Goal: Task Accomplishment & Management: Complete application form

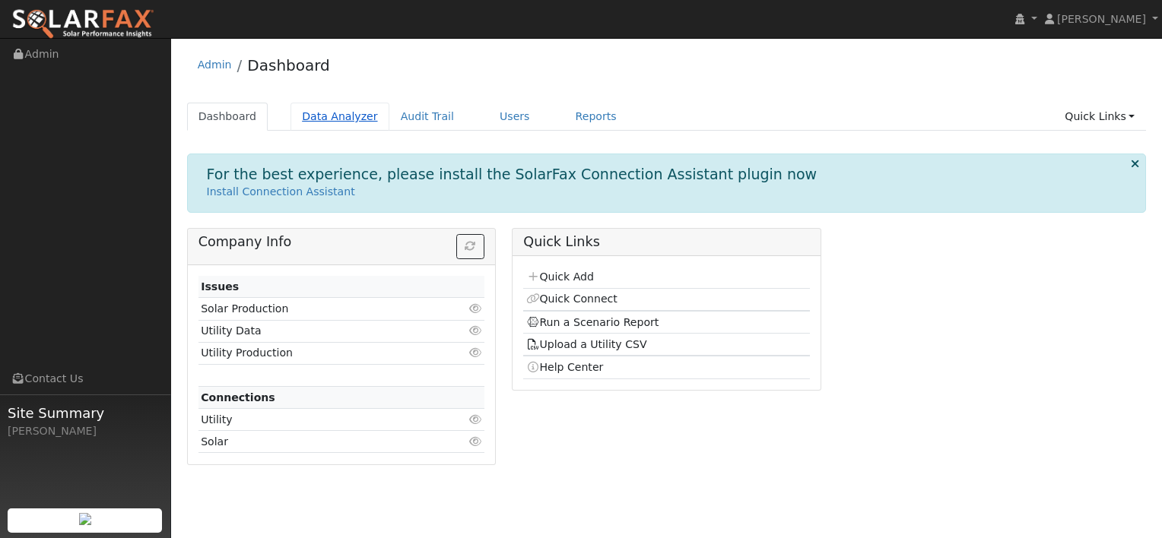
click at [328, 121] on link "Data Analyzer" at bounding box center [339, 117] width 99 height 28
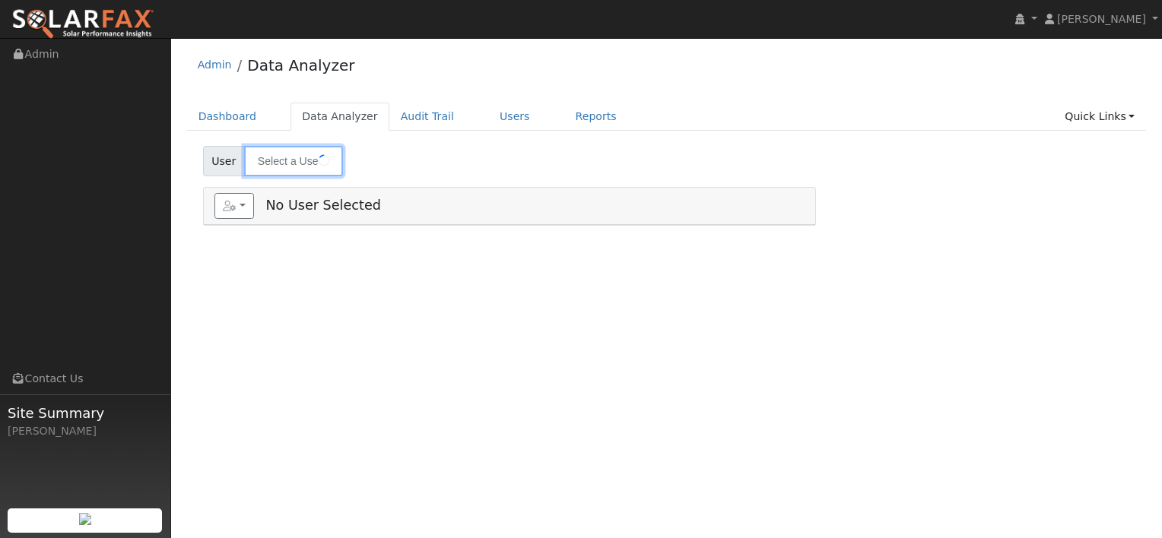
type input "[PERSON_NAME]"
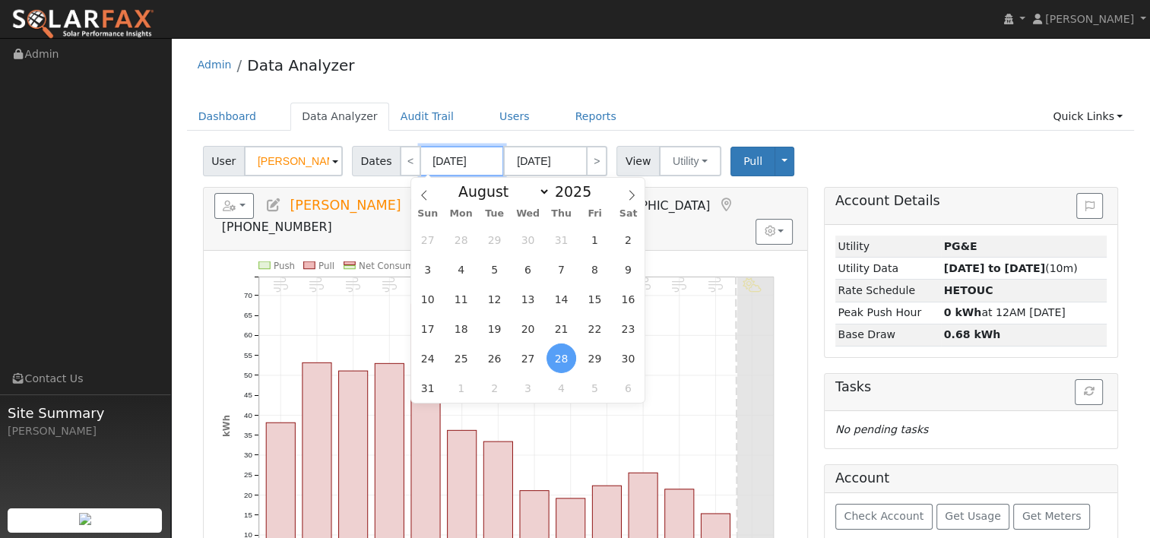
click at [442, 160] on input "[DATE]" at bounding box center [462, 161] width 84 height 30
click at [595, 200] on span at bounding box center [600, 196] width 11 height 8
type input "2024"
click at [625, 195] on span at bounding box center [632, 191] width 26 height 26
select select "8"
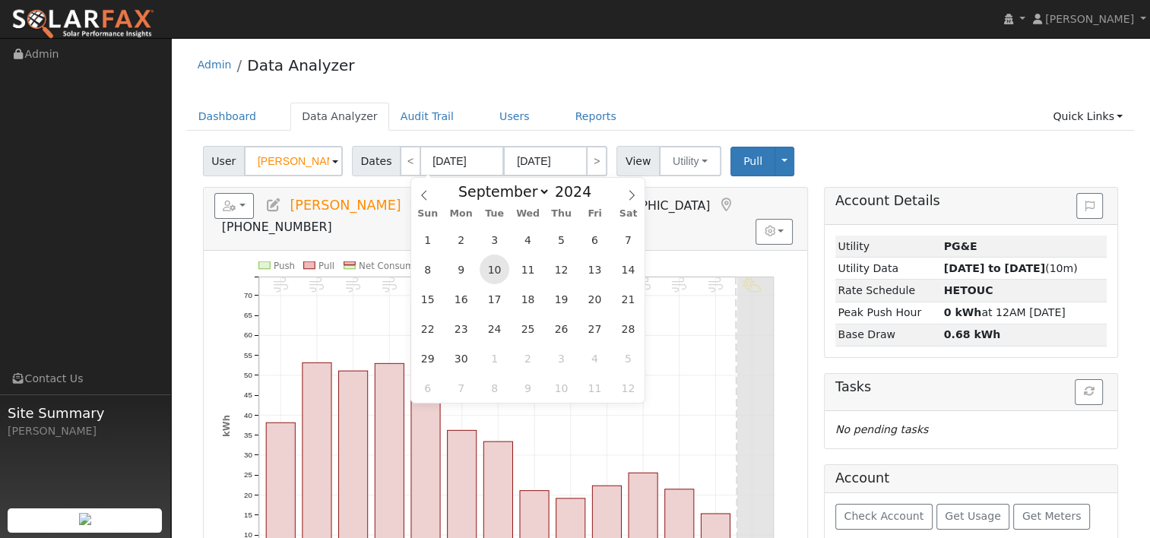
click at [504, 270] on span "10" at bounding box center [495, 270] width 30 height 30
type input "09/10/2024"
type input "09/23/2024"
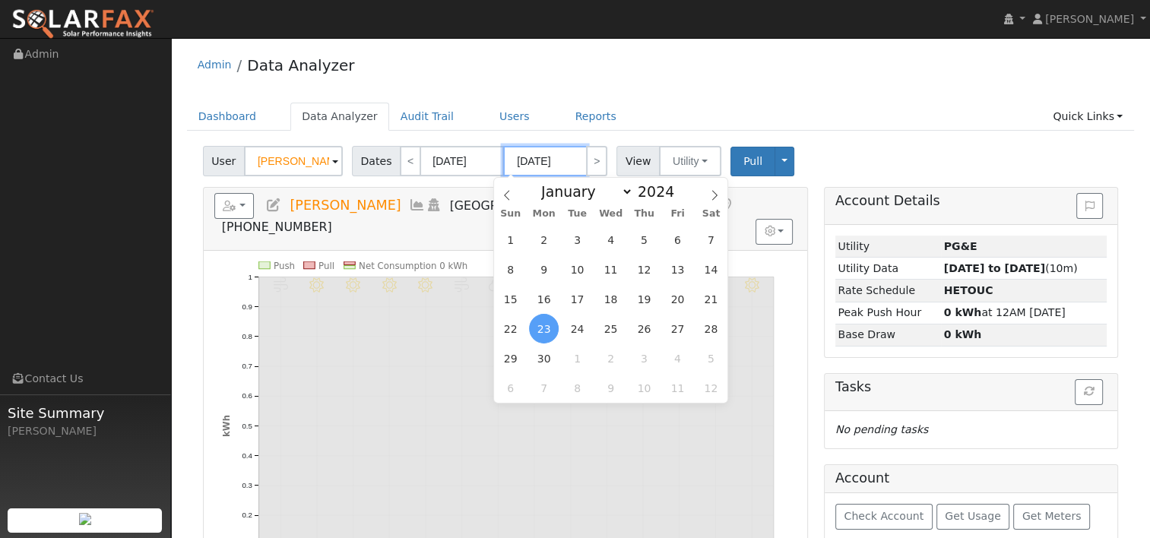
click at [538, 155] on input "09/23/2024" at bounding box center [545, 161] width 84 height 30
click at [677, 186] on span at bounding box center [682, 187] width 11 height 8
type input "2025"
click at [583, 262] on span "9" at bounding box center [578, 270] width 30 height 30
type input "[DATE]"
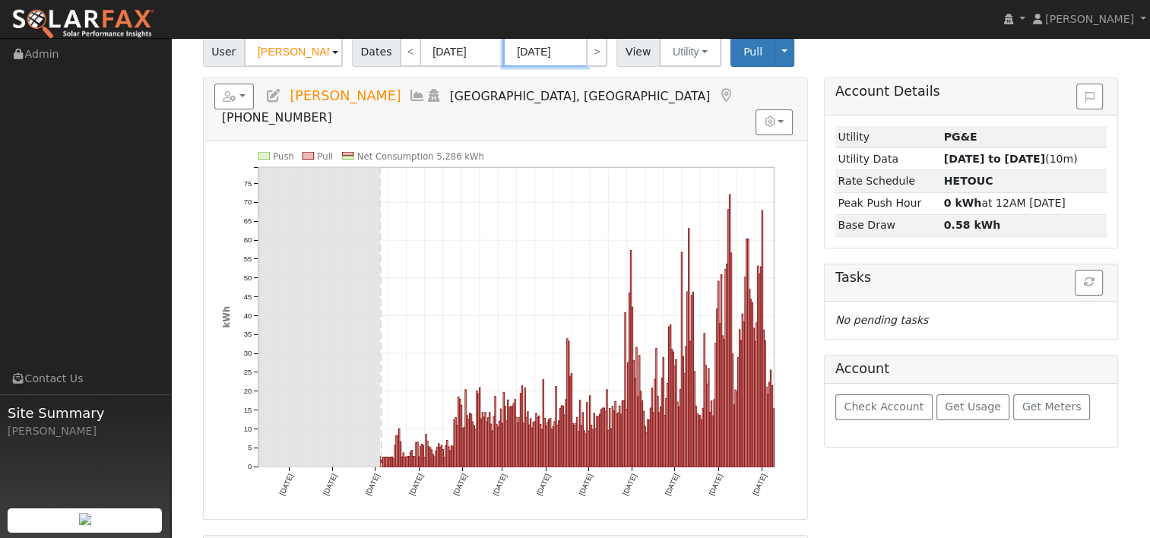
scroll to position [76, 0]
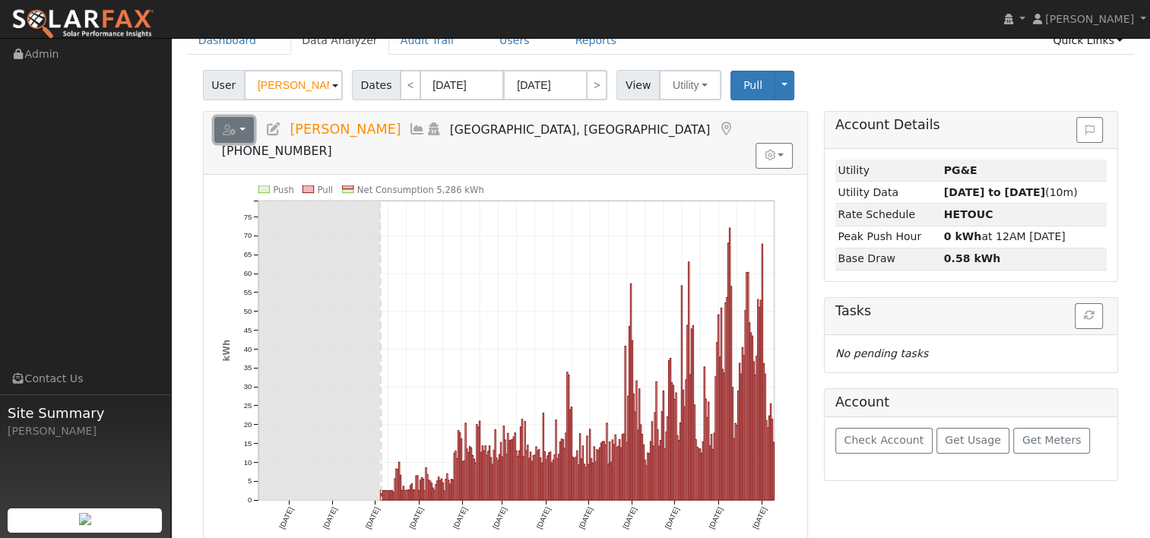
click at [242, 129] on button "button" at bounding box center [234, 130] width 40 height 26
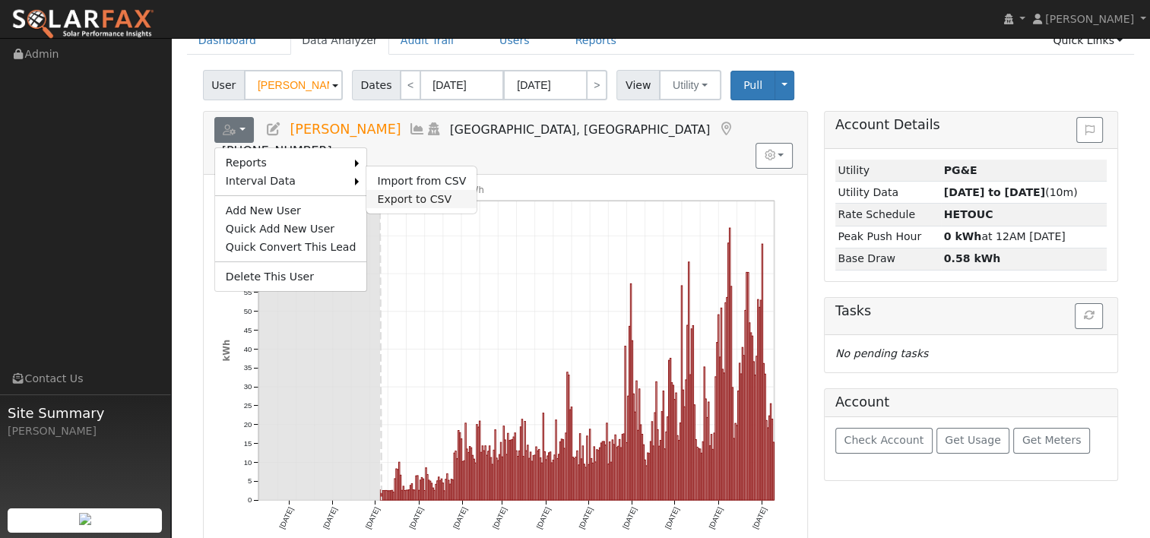
click at [389, 195] on link "Export to CSV" at bounding box center [421, 199] width 110 height 18
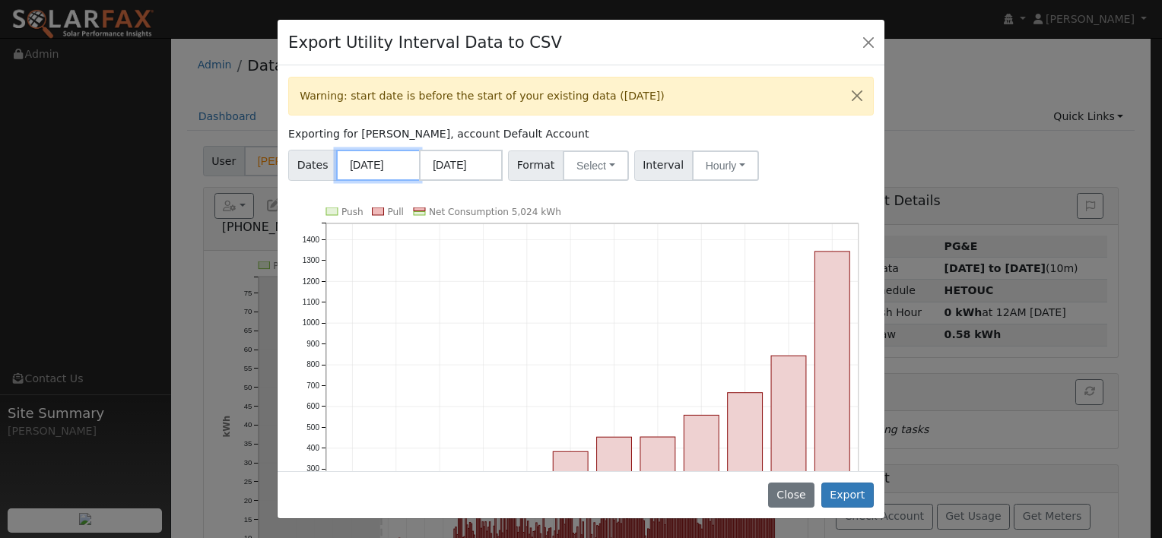
click at [382, 164] on input "09/01/2024" at bounding box center [378, 165] width 84 height 31
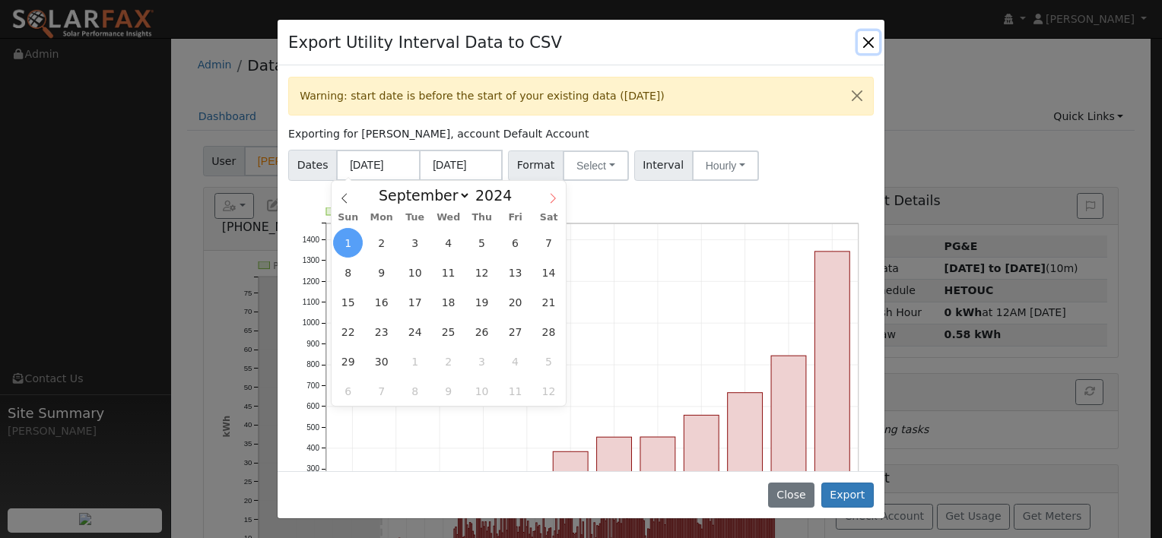
click at [544, 192] on span at bounding box center [553, 194] width 26 height 26
select select "11"
click at [480, 237] on span "5" at bounding box center [482, 243] width 30 height 30
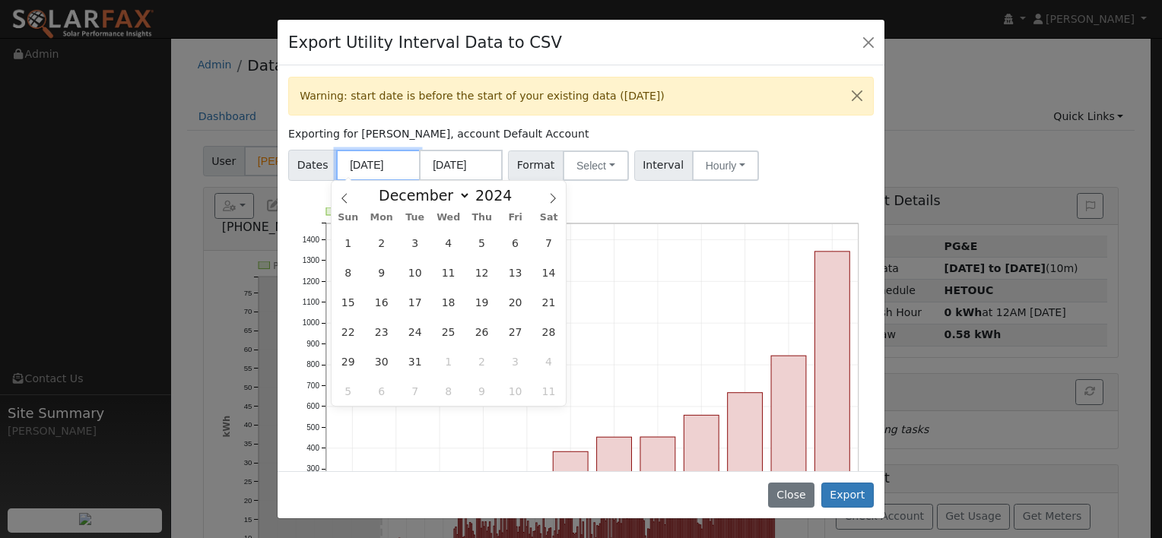
type input "[DATE]"
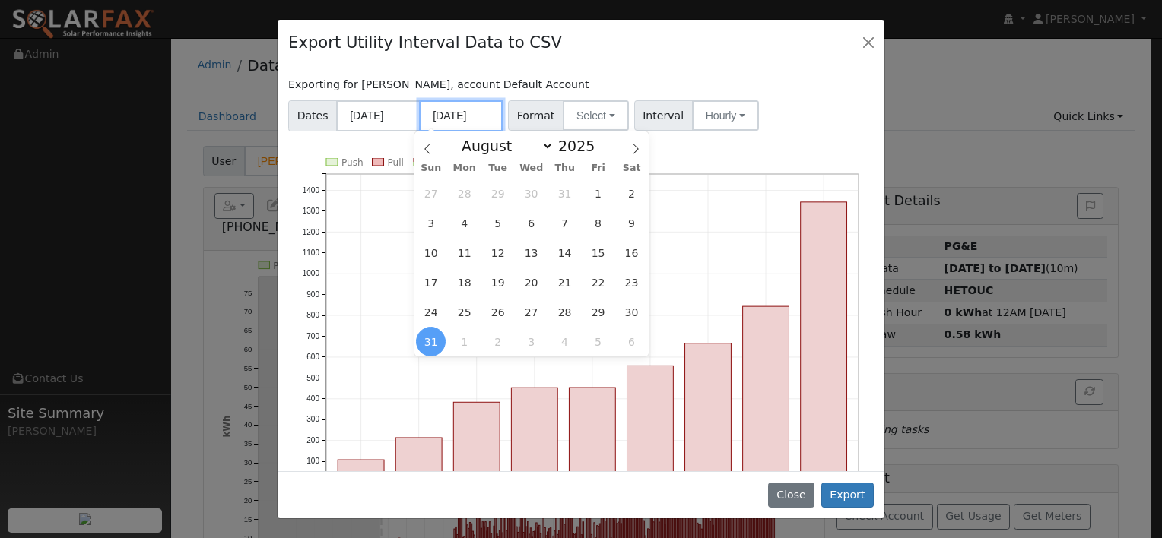
click at [470, 116] on input "08/31/2025" at bounding box center [461, 115] width 84 height 31
click at [633, 146] on icon at bounding box center [635, 149] width 5 height 10
select select "8"
click at [505, 221] on span "9" at bounding box center [498, 223] width 30 height 30
type input "[DATE]"
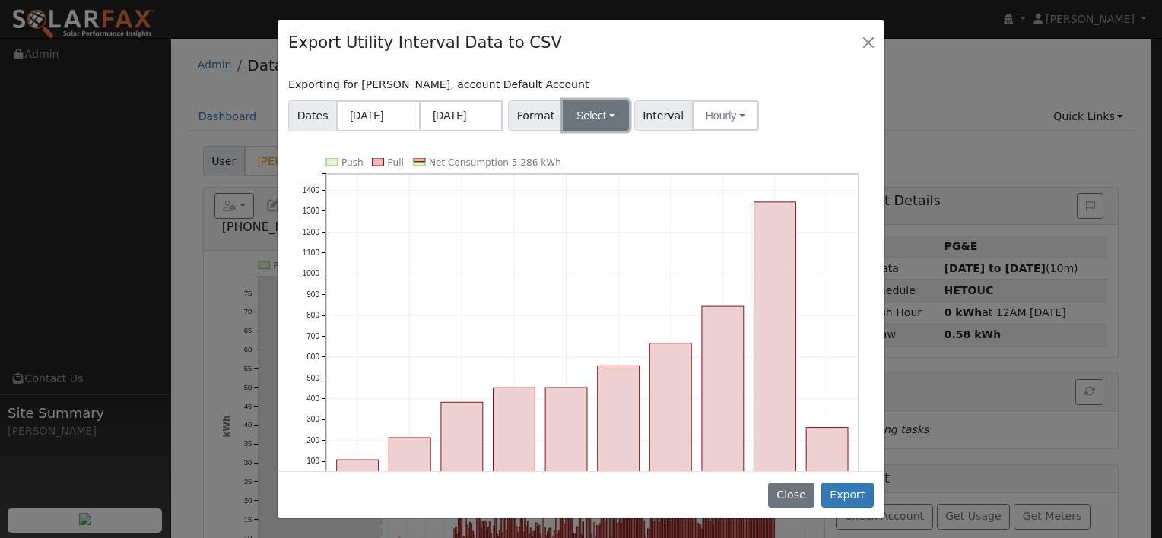
click at [595, 117] on button "Select" at bounding box center [596, 115] width 66 height 30
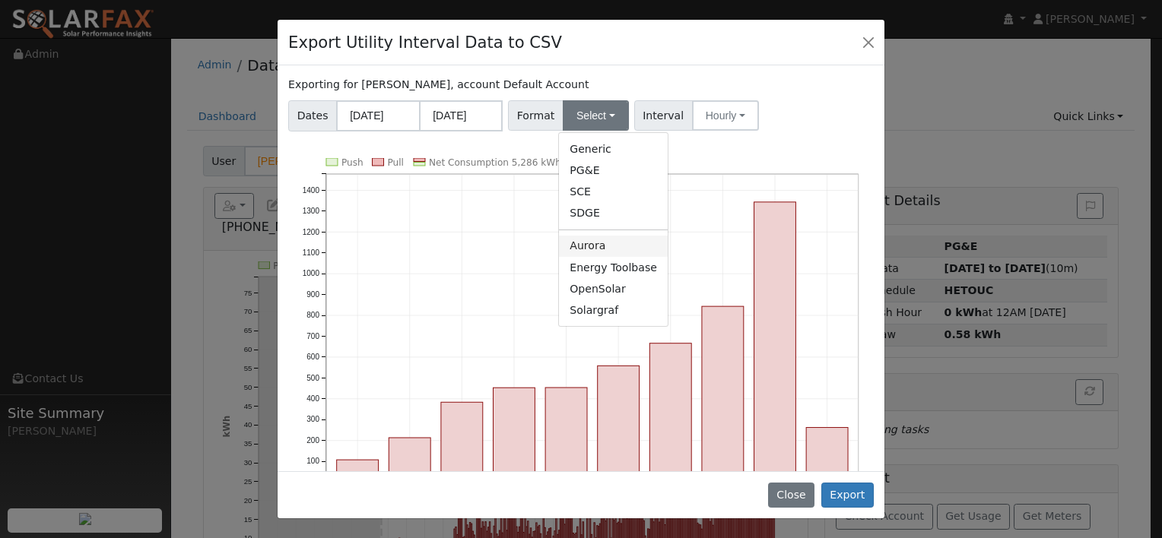
click at [593, 238] on link "Aurora" at bounding box center [613, 246] width 109 height 21
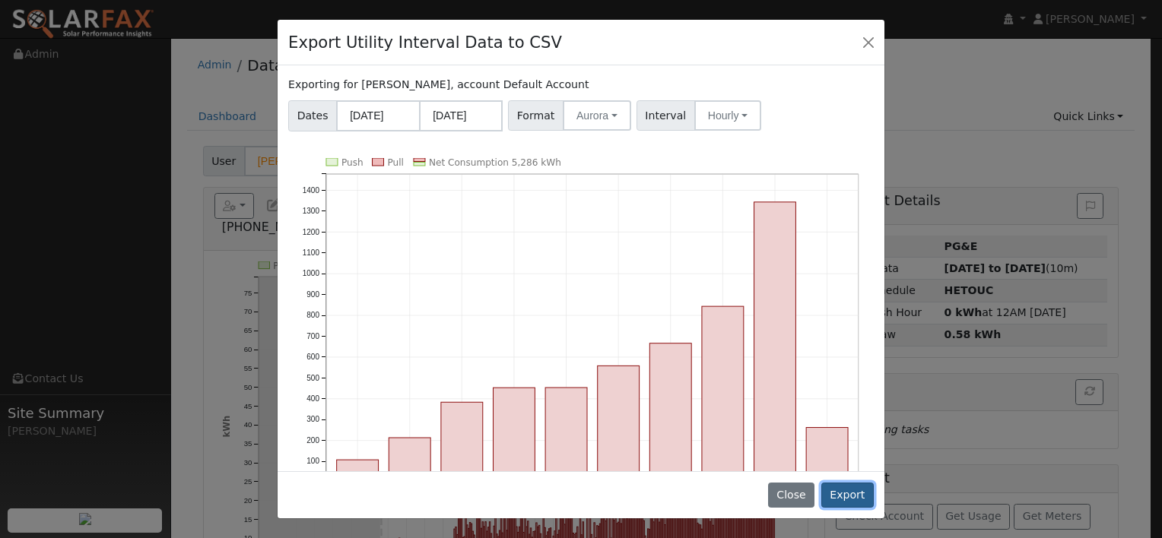
click at [853, 494] on button "Export" at bounding box center [847, 496] width 52 height 26
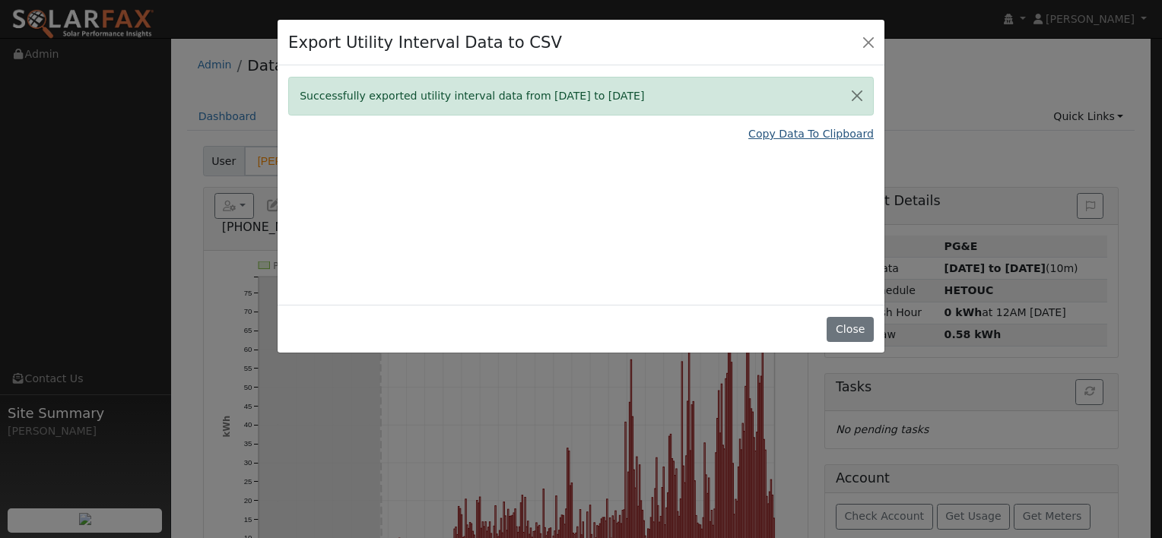
click at [783, 132] on link "Copy Data To Clipboard" at bounding box center [810, 134] width 125 height 16
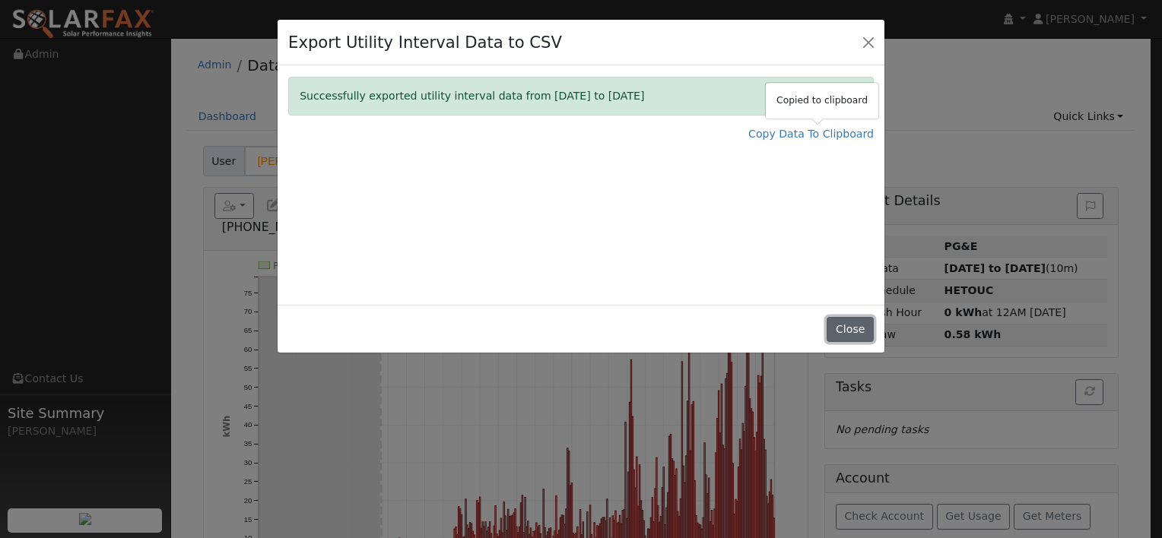
click at [856, 328] on button "Close" at bounding box center [849, 330] width 46 height 26
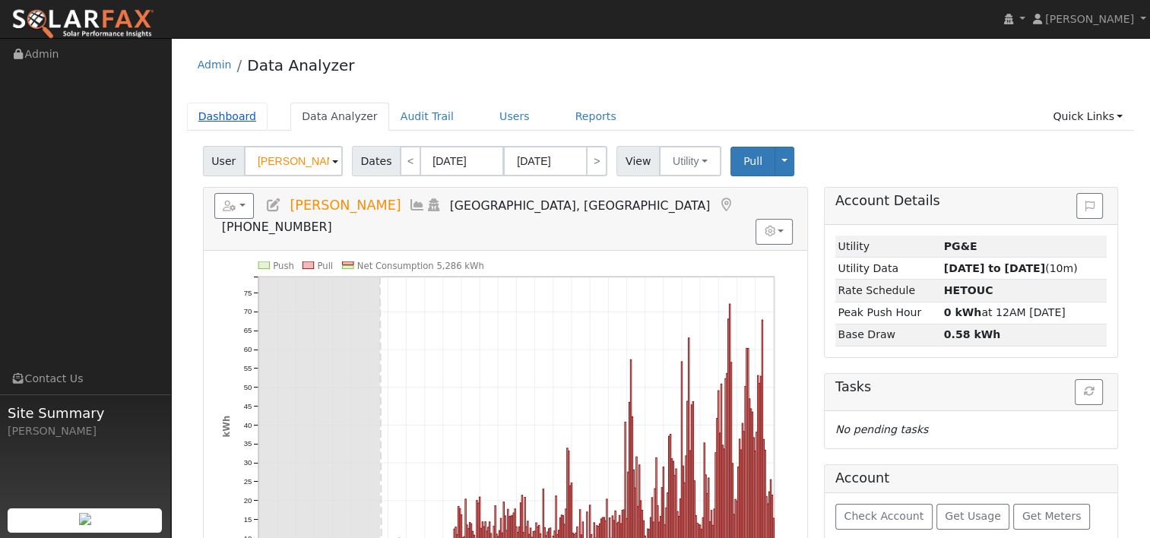
click at [219, 113] on link "Dashboard" at bounding box center [227, 117] width 81 height 28
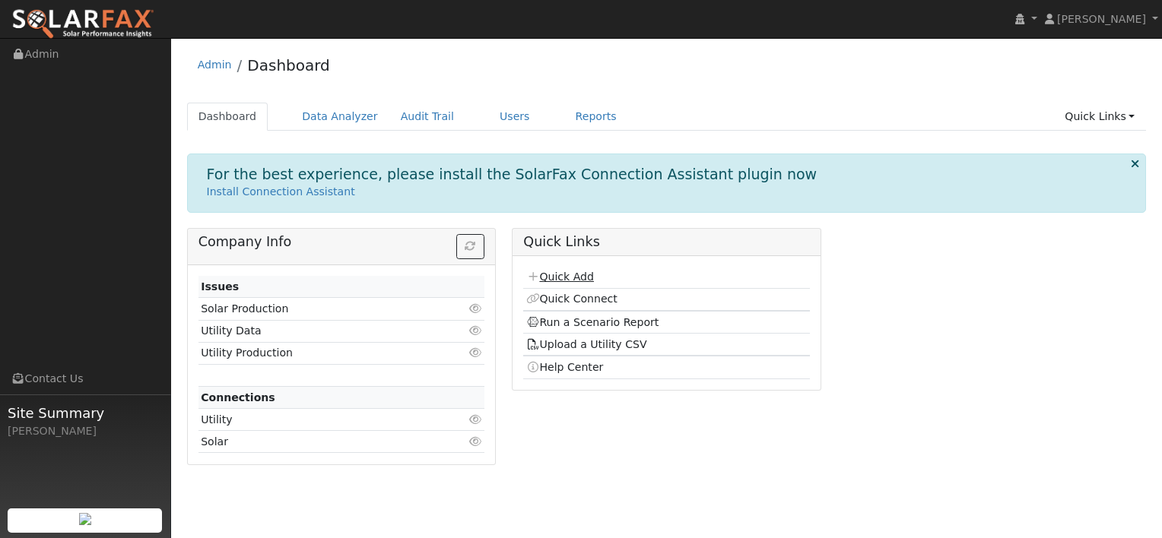
click at [553, 278] on link "Quick Add" at bounding box center [560, 277] width 68 height 12
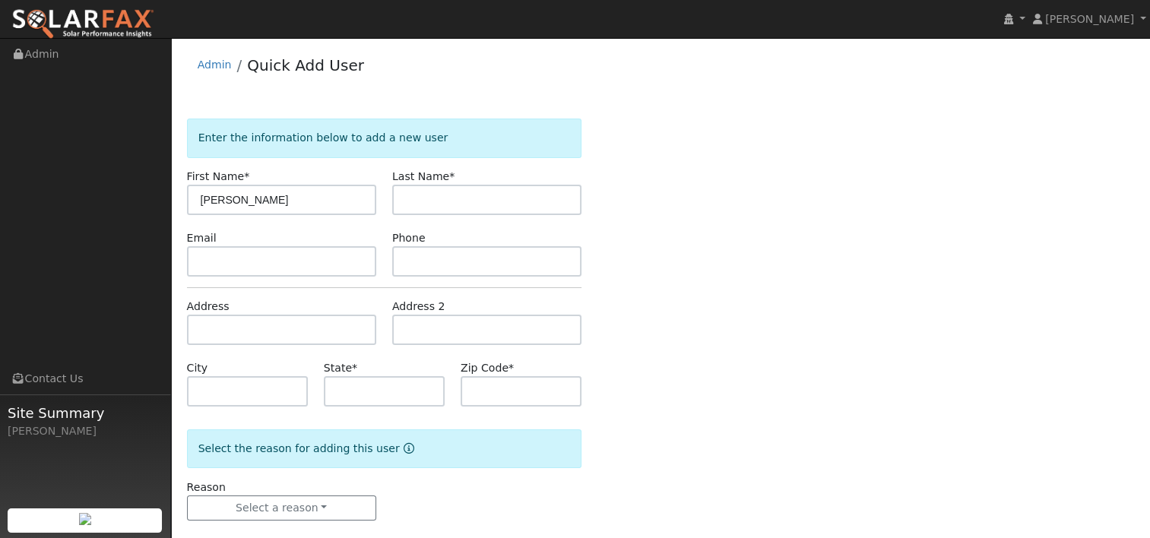
type input "[PERSON_NAME]"
type input "Ngo"
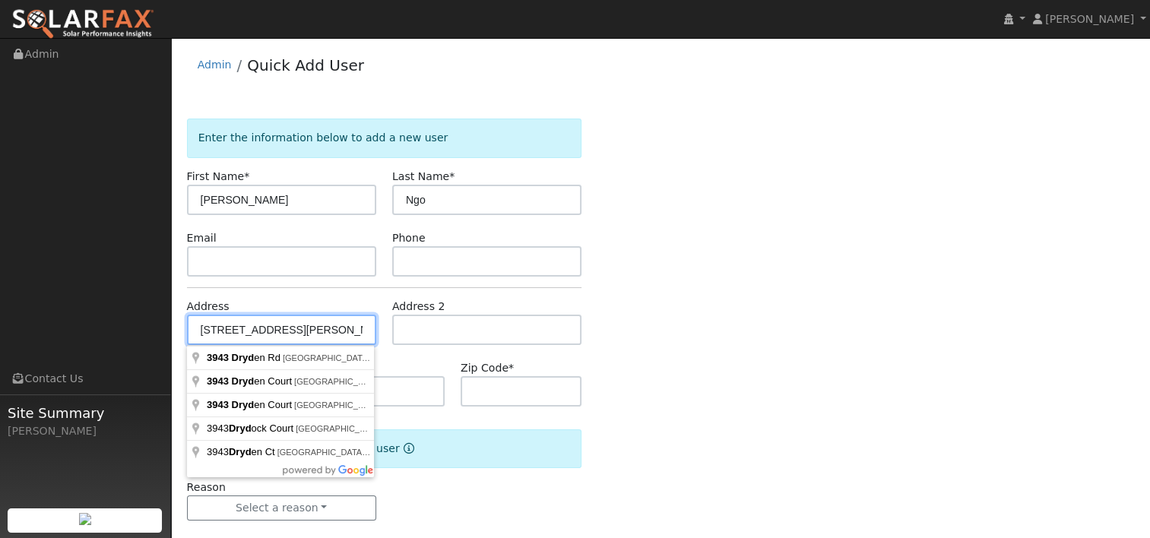
type input "[STREET_ADDRESS][PERSON_NAME]"
type input "Fremont"
type input "CA"
type input "94555"
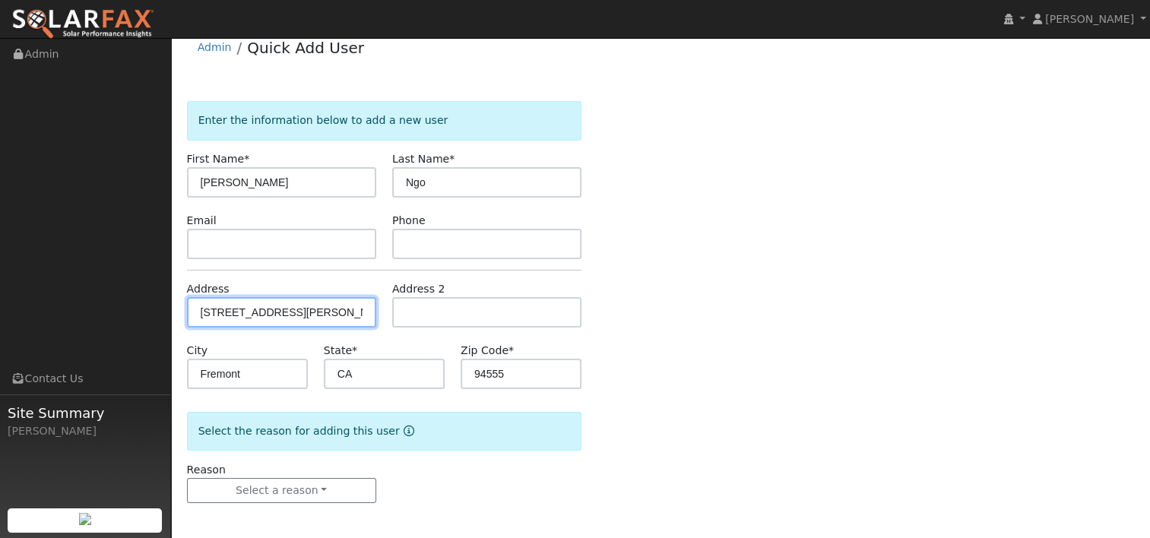
scroll to position [20, 0]
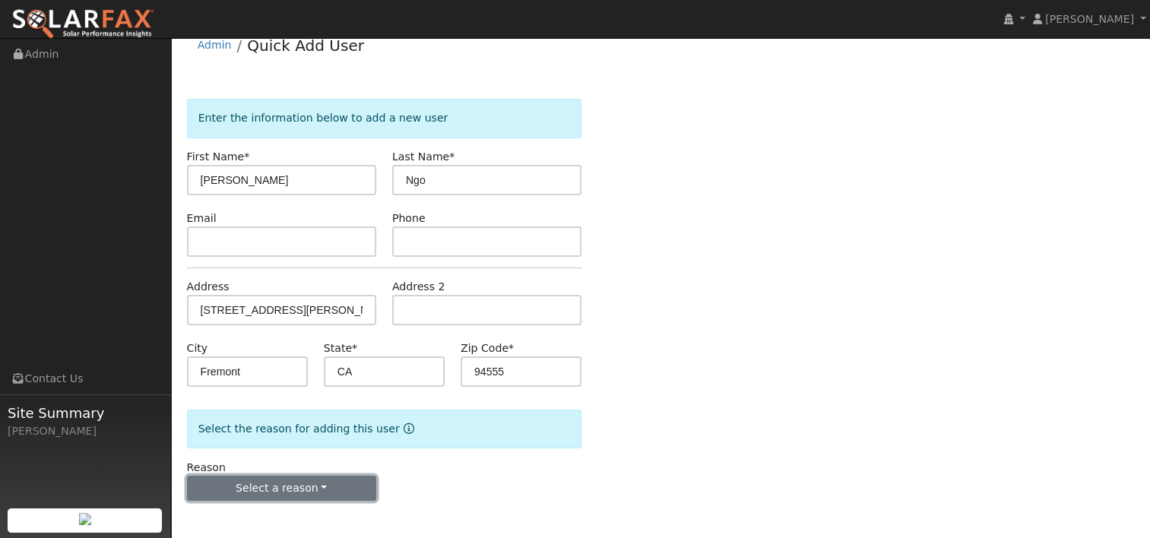
click at [321, 484] on button "Select a reason" at bounding box center [281, 489] width 189 height 26
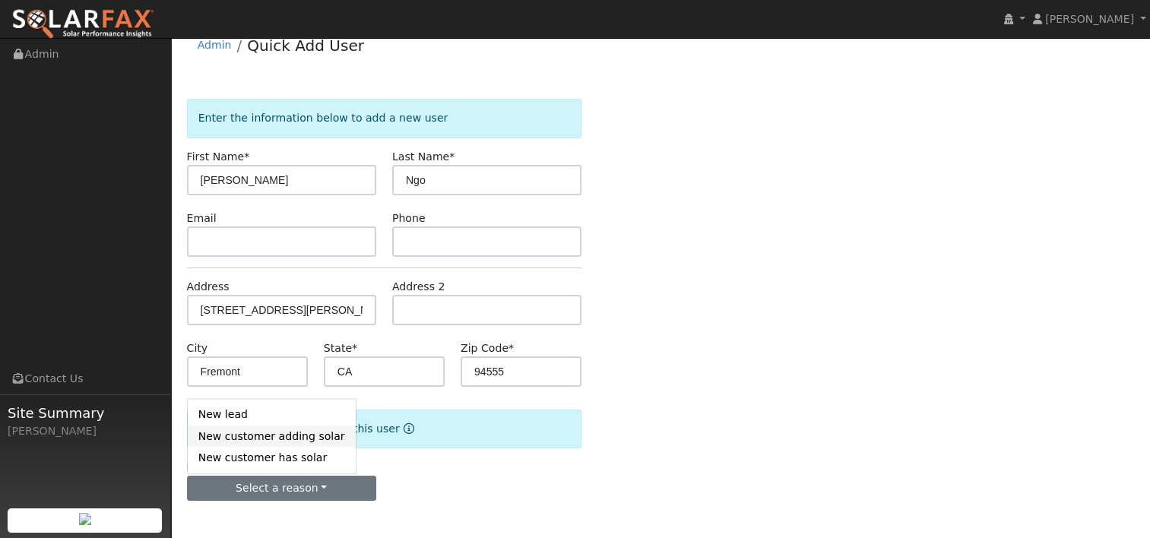
click at [258, 433] on link "New customer adding solar" at bounding box center [272, 436] width 168 height 21
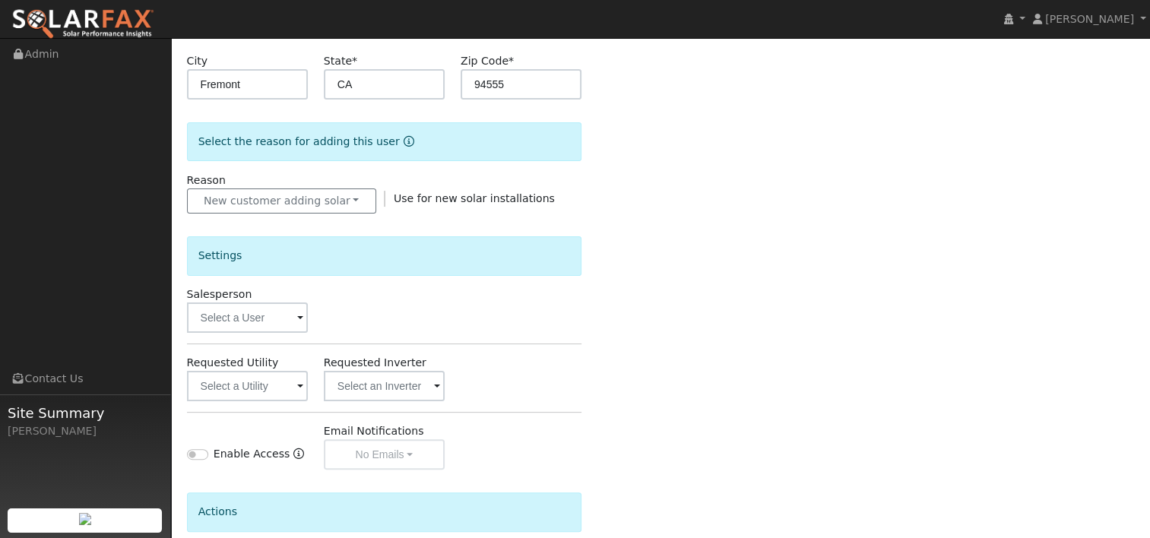
scroll to position [324, 0]
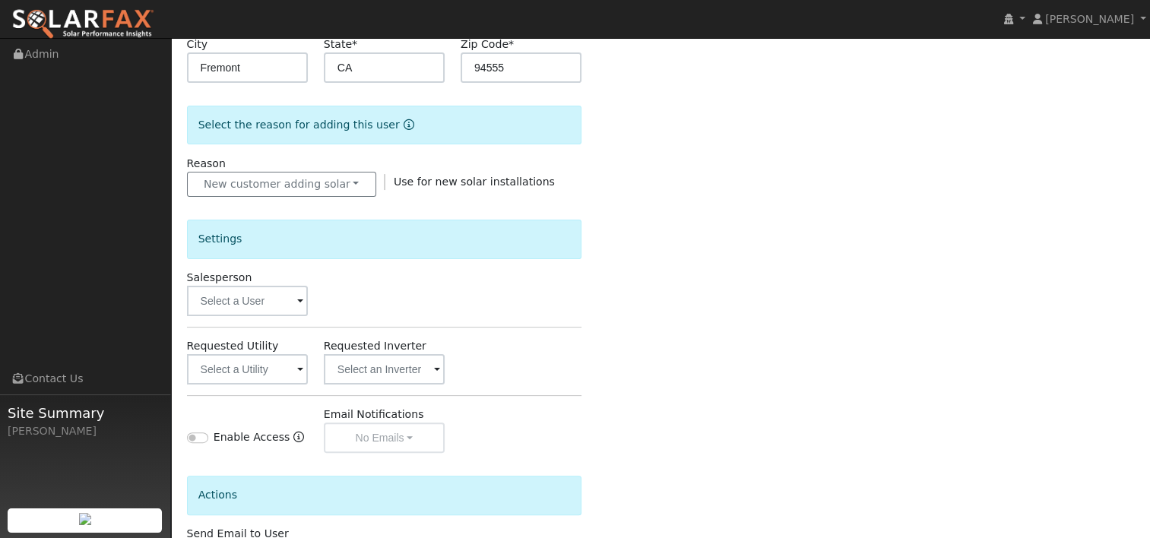
click at [297, 296] on span at bounding box center [300, 301] width 6 height 17
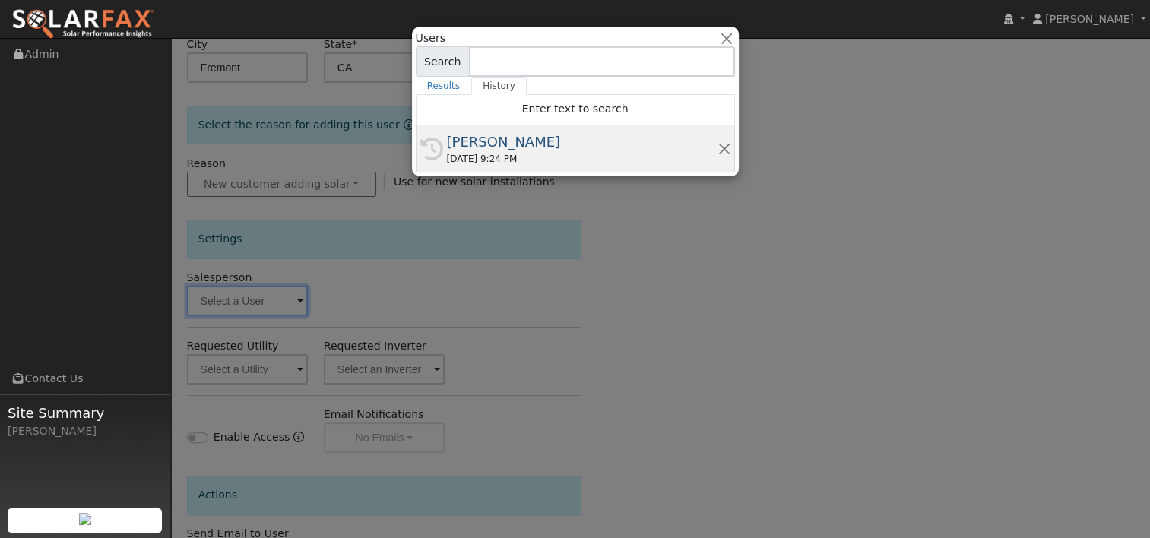
click at [484, 146] on div "[PERSON_NAME]" at bounding box center [582, 142] width 271 height 21
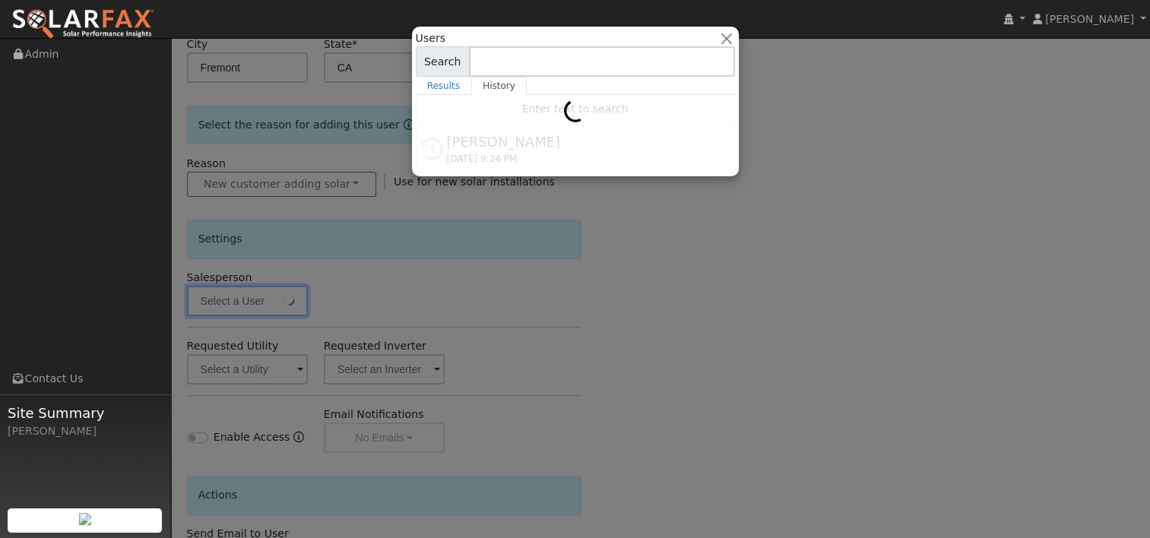
type input "[PERSON_NAME]"
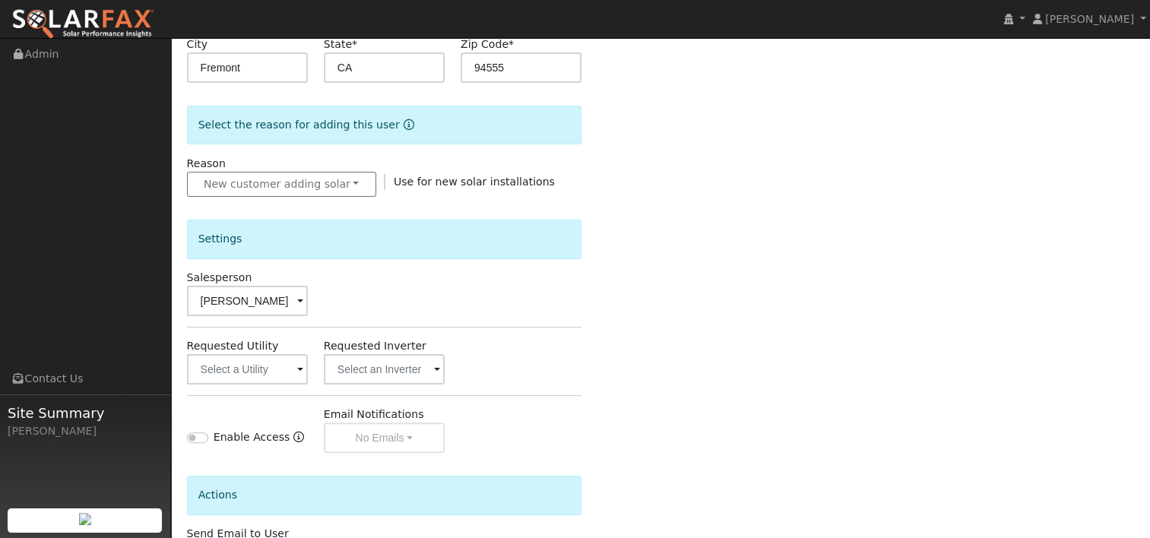
click at [300, 368] on span at bounding box center [300, 370] width 6 height 17
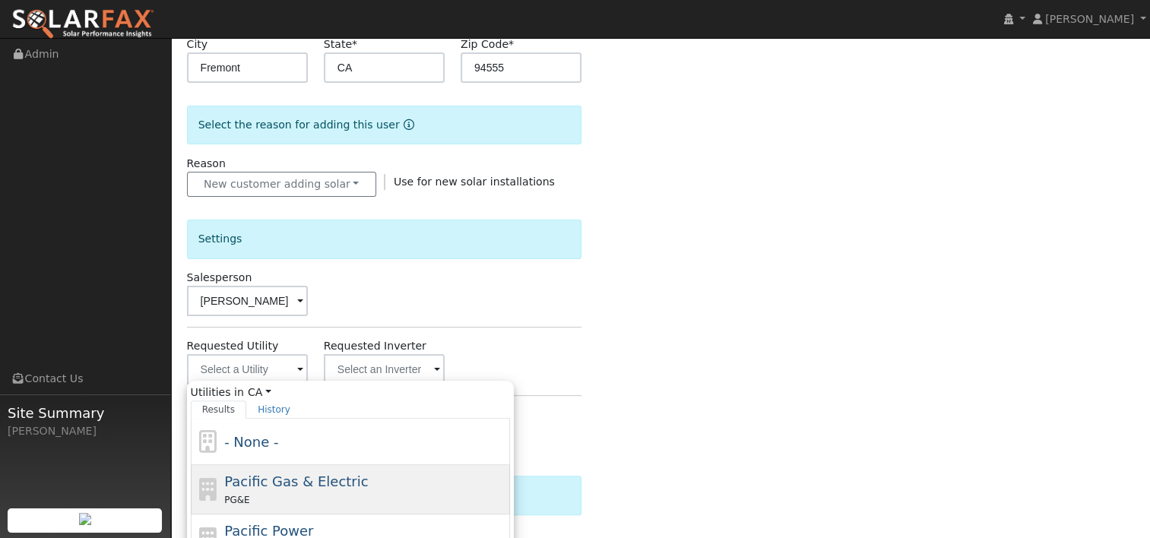
click at [270, 482] on span "Pacific Gas & Electric" at bounding box center [296, 482] width 144 height 16
type input "Pacific Gas & Electric"
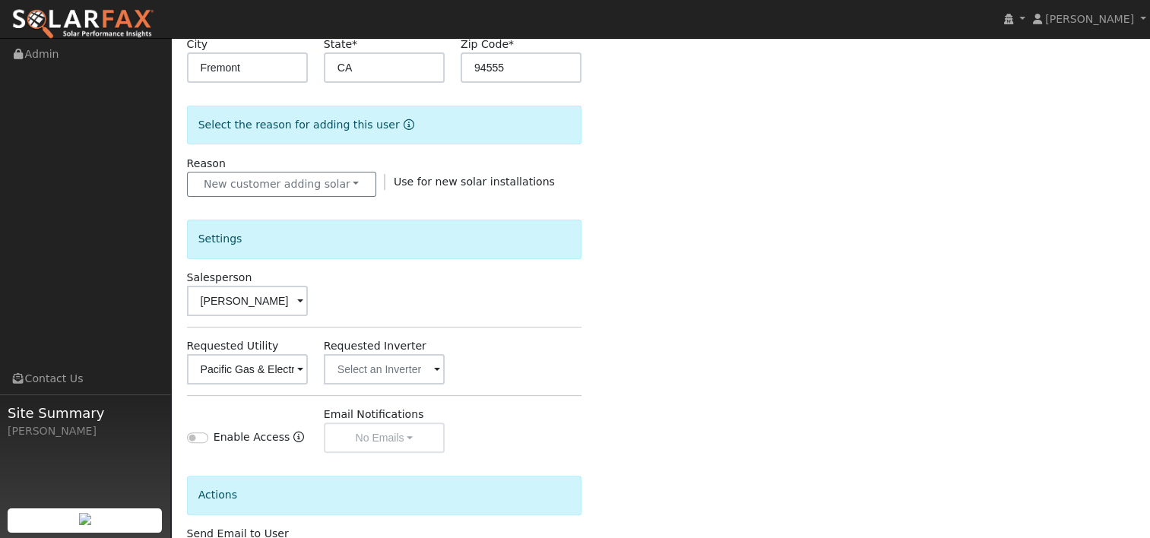
click at [613, 330] on div "Enter the information below to add a new user First Name * Trung Last Name * Ng…" at bounding box center [661, 223] width 948 height 856
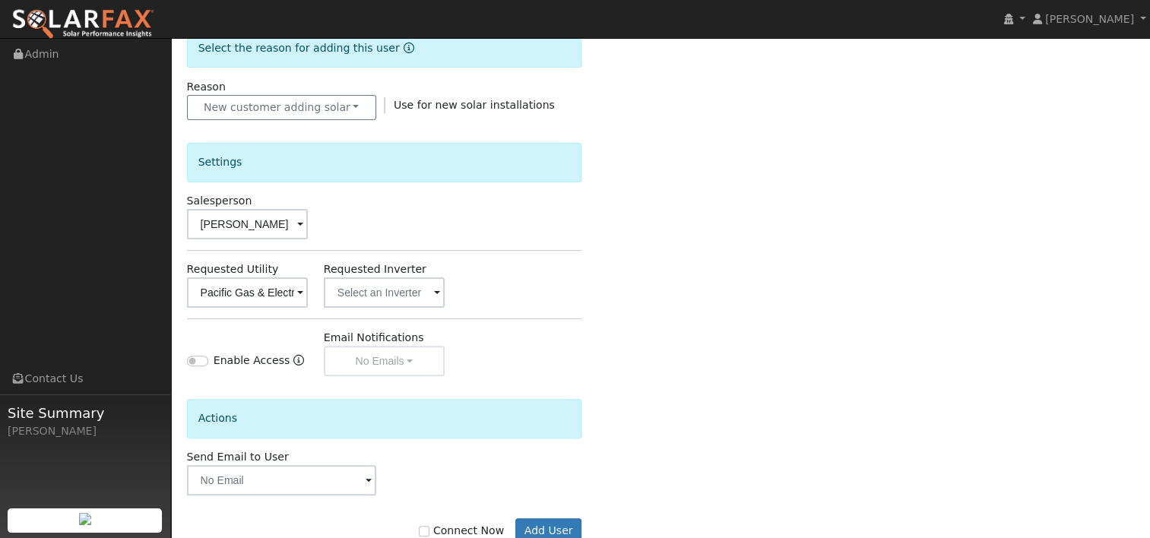
scroll to position [442, 0]
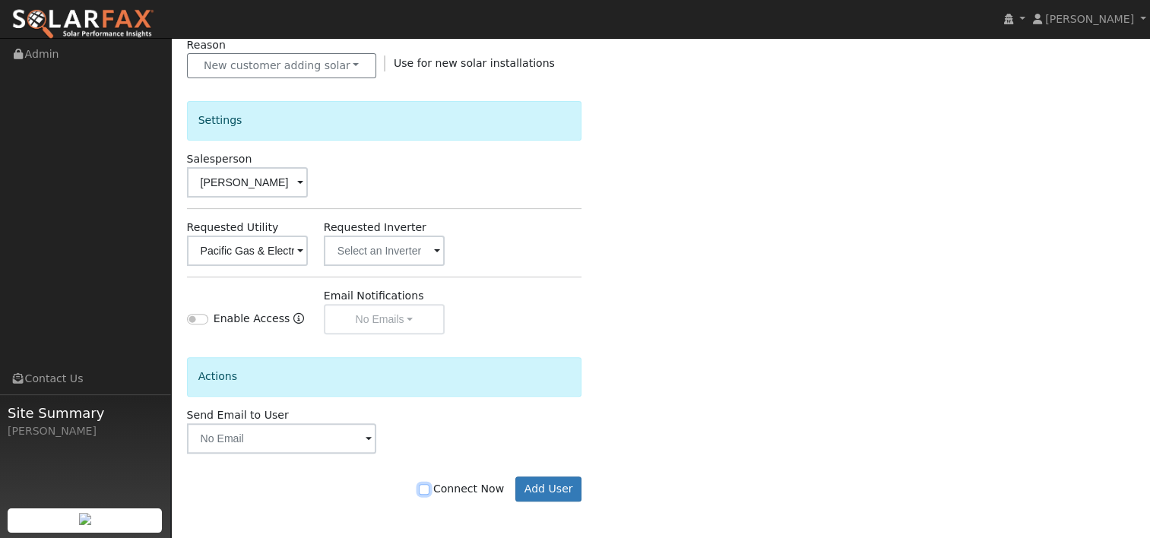
click at [430, 489] on input "Connect Now" at bounding box center [424, 489] width 11 height 11
checkbox input "true"
click at [535, 484] on button "Add User" at bounding box center [548, 490] width 66 height 26
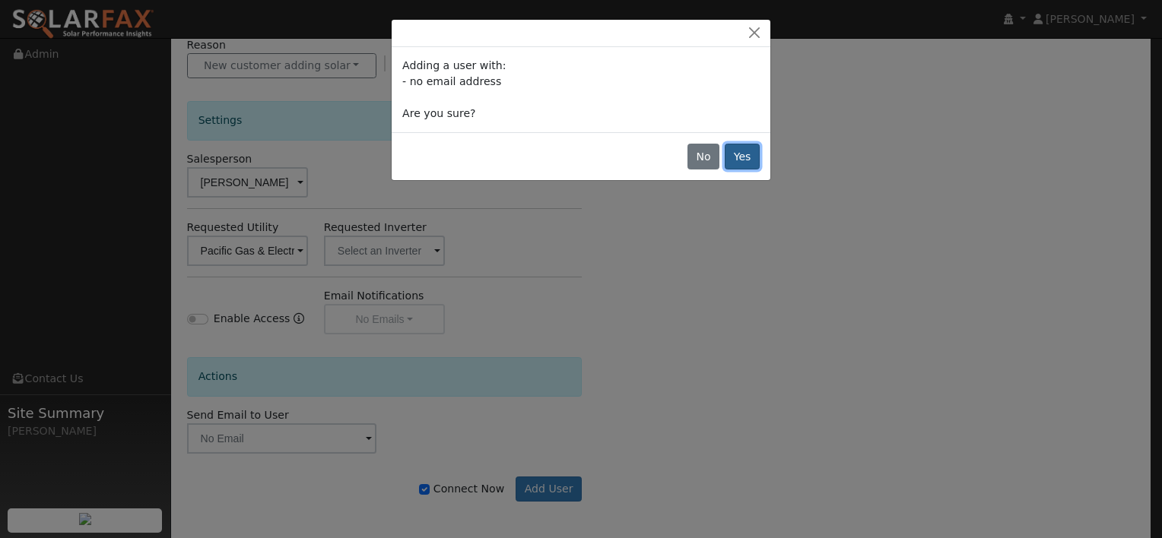
click at [748, 153] on button "Yes" at bounding box center [742, 157] width 35 height 26
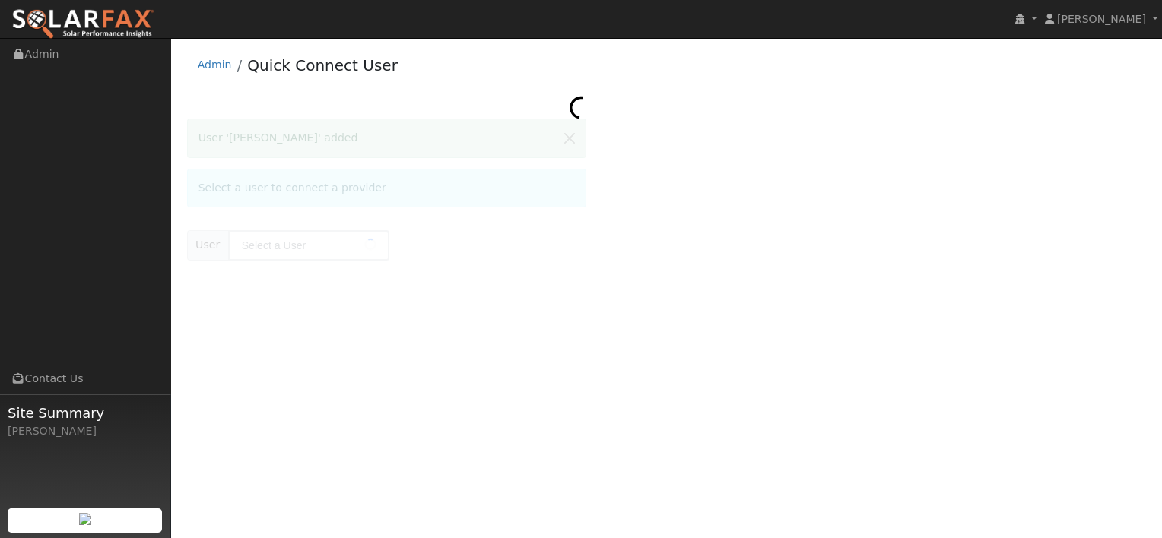
type input "[PERSON_NAME]"
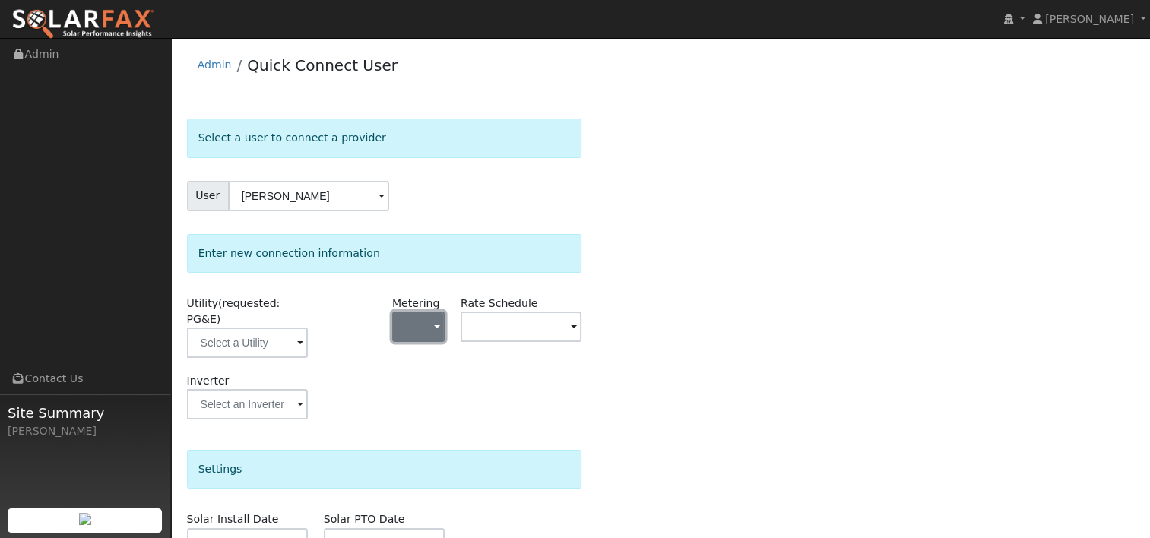
click at [434, 322] on button "button" at bounding box center [418, 327] width 52 height 30
click at [634, 284] on div "Select a user to connect a provider User Trung Ngo Account Default Account Defa…" at bounding box center [661, 432] width 948 height 626
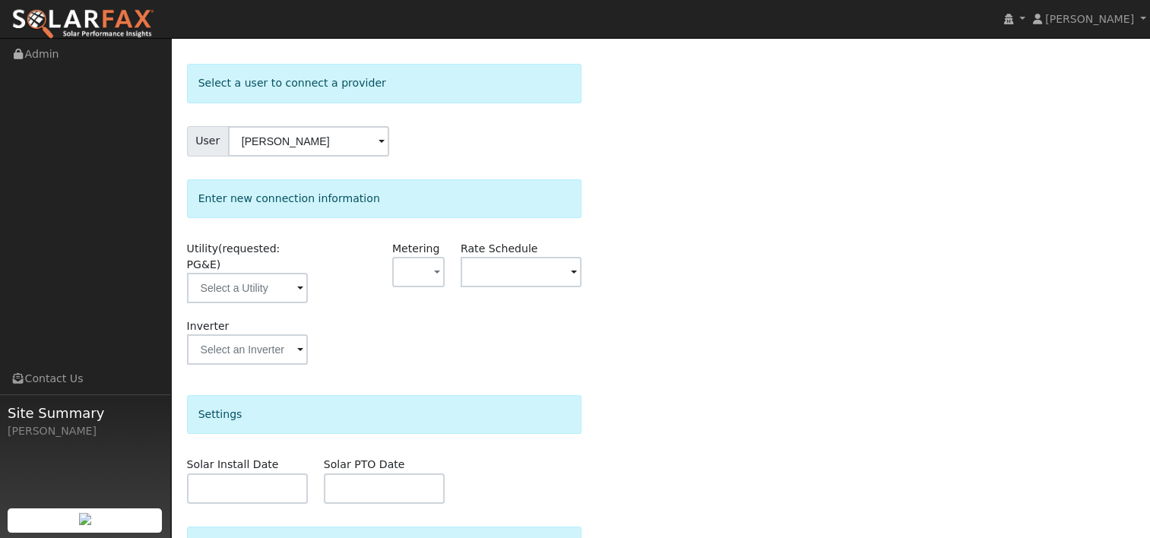
scroll to position [76, 0]
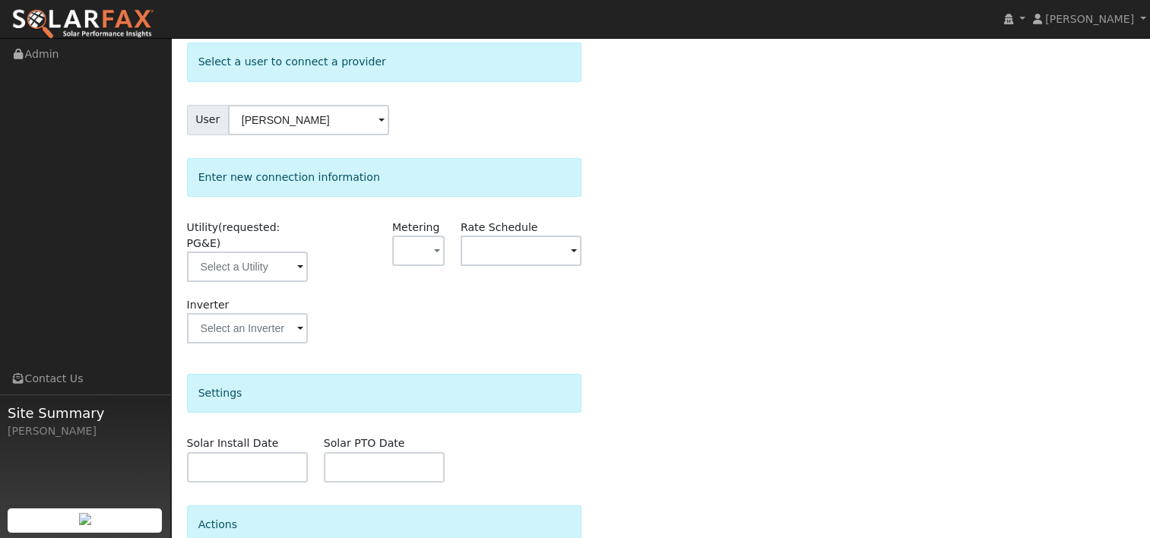
click at [299, 259] on span at bounding box center [300, 267] width 6 height 17
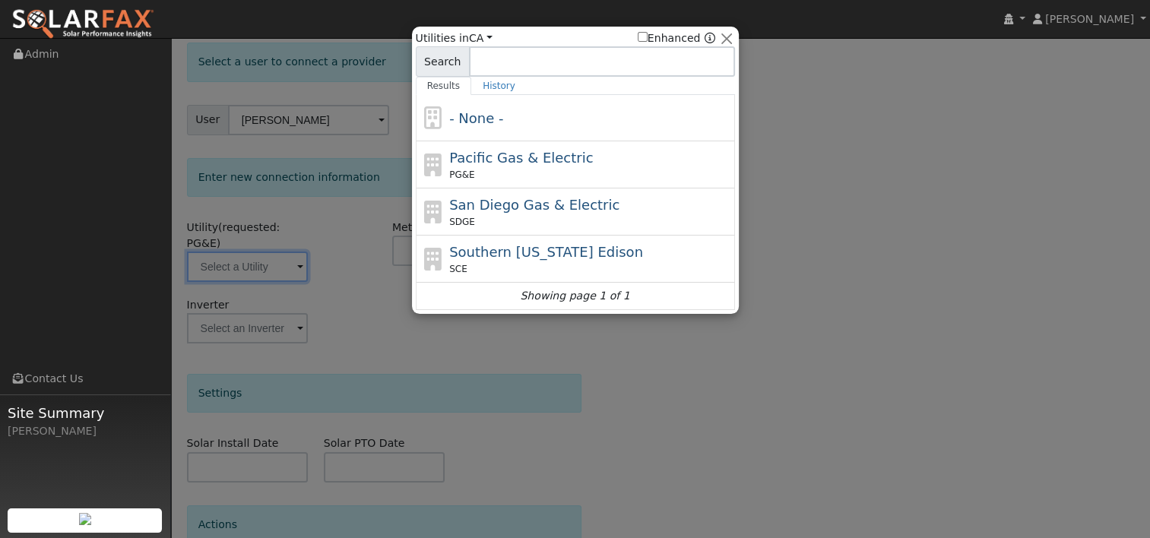
click at [468, 163] on span "Pacific Gas & Electric" at bounding box center [521, 158] width 144 height 16
type input "PG&E"
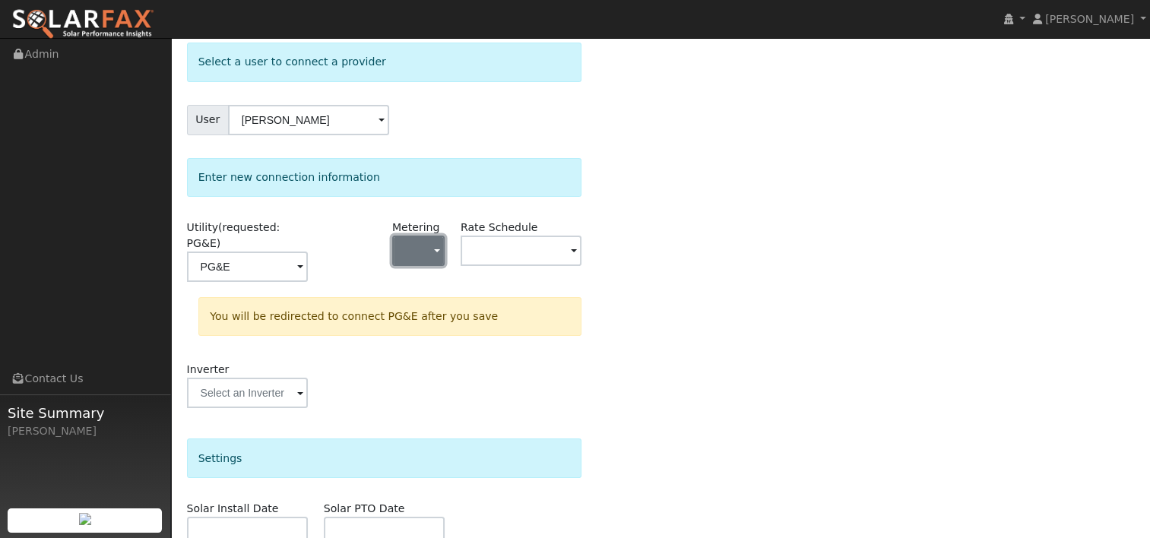
click at [432, 251] on button "button" at bounding box center [418, 251] width 52 height 30
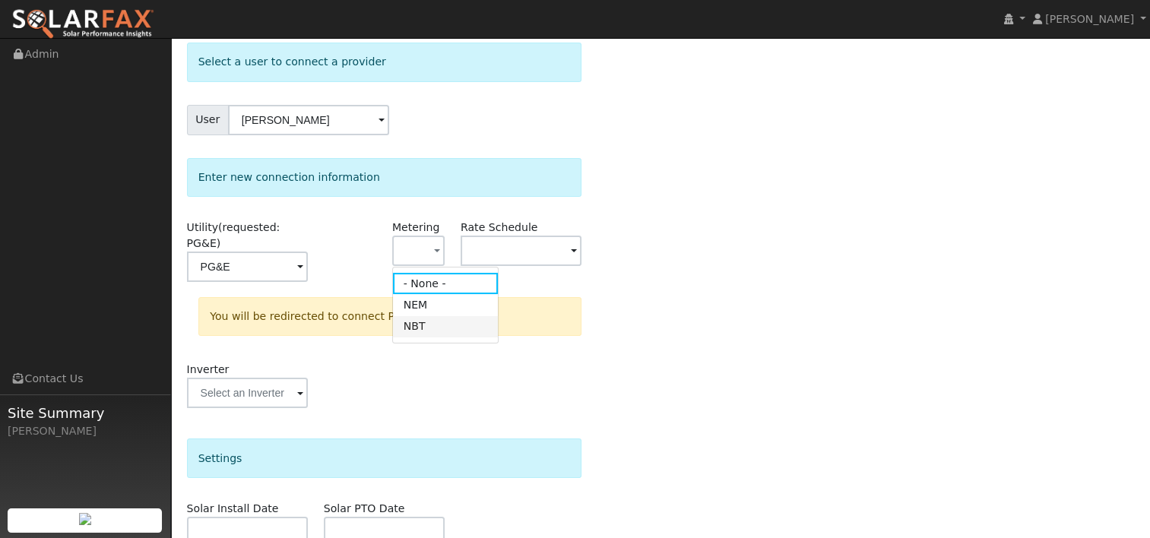
click at [435, 325] on link "NBT" at bounding box center [446, 326] width 106 height 21
click at [575, 250] on span at bounding box center [574, 251] width 6 height 17
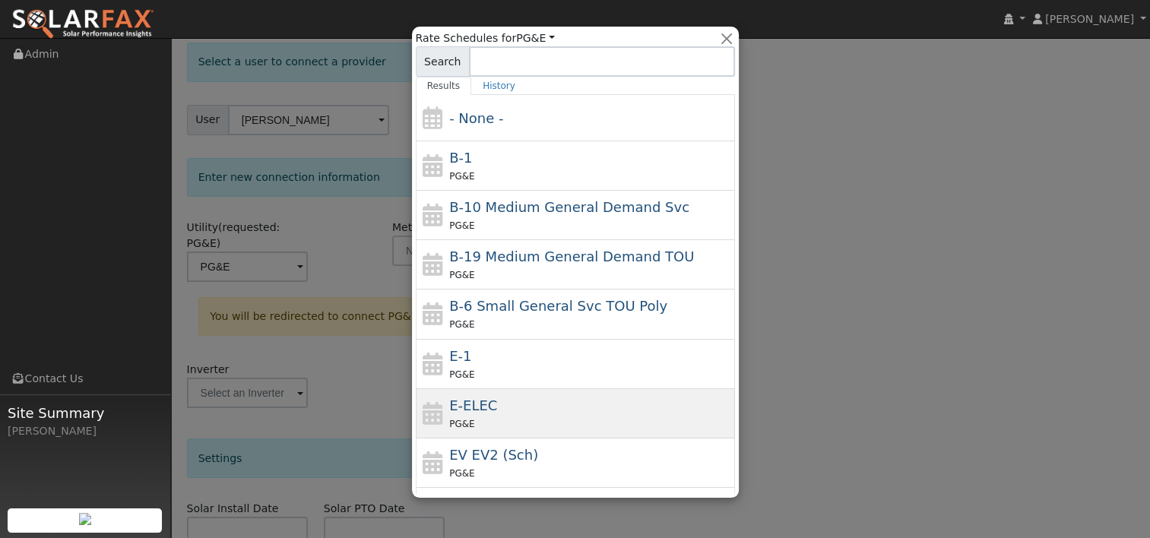
click at [502, 406] on div "E-ELEC PG&E" at bounding box center [590, 413] width 282 height 36
type input "E-ELEC"
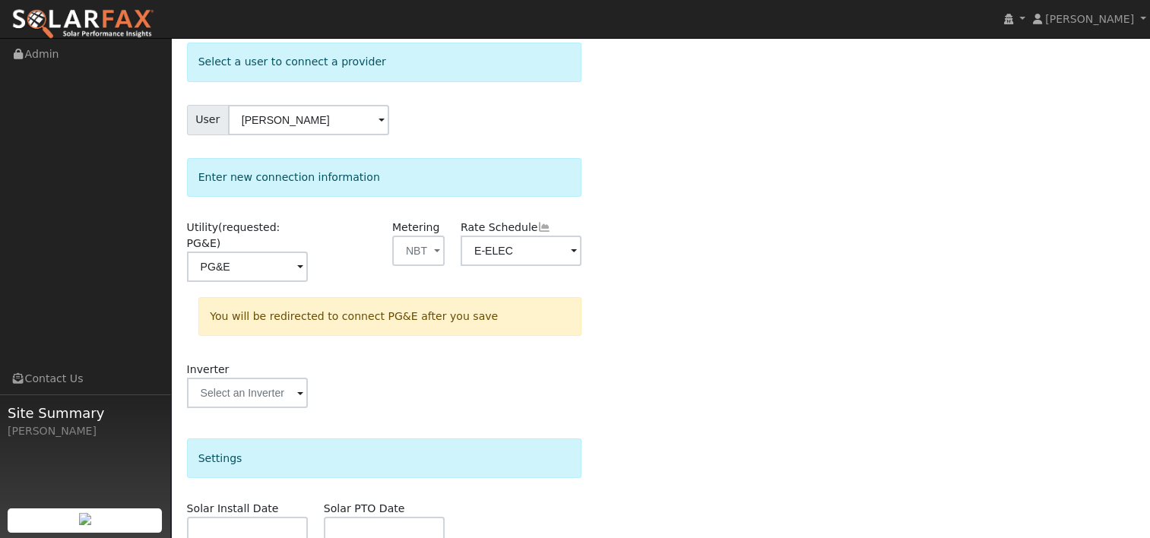
click at [697, 311] on div "Select a user to connect a provider User Trung Ngo Account Default Account Defa…" at bounding box center [661, 389] width 948 height 692
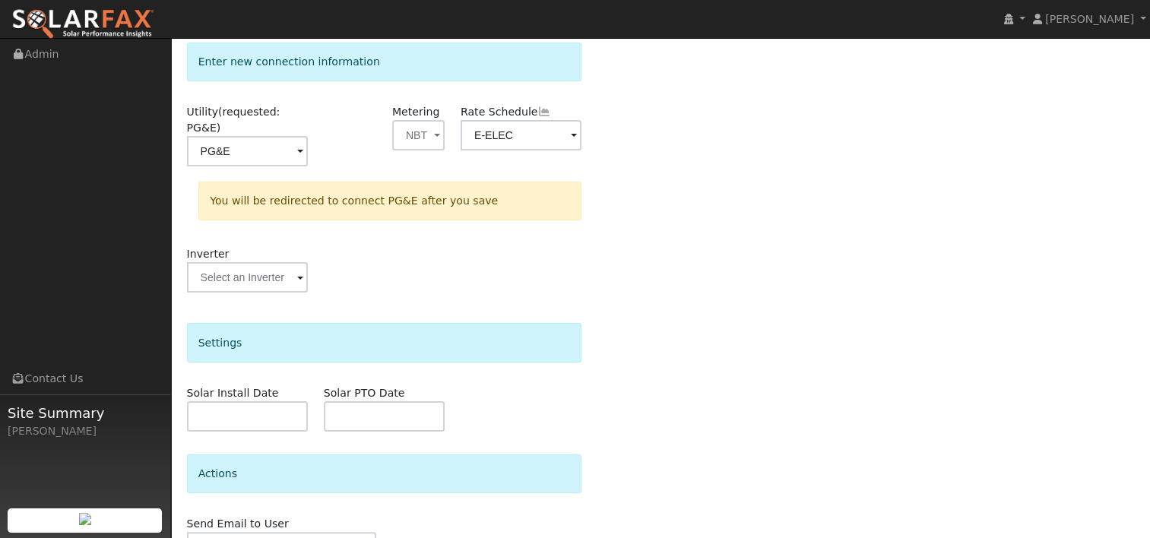
scroll to position [262, 0]
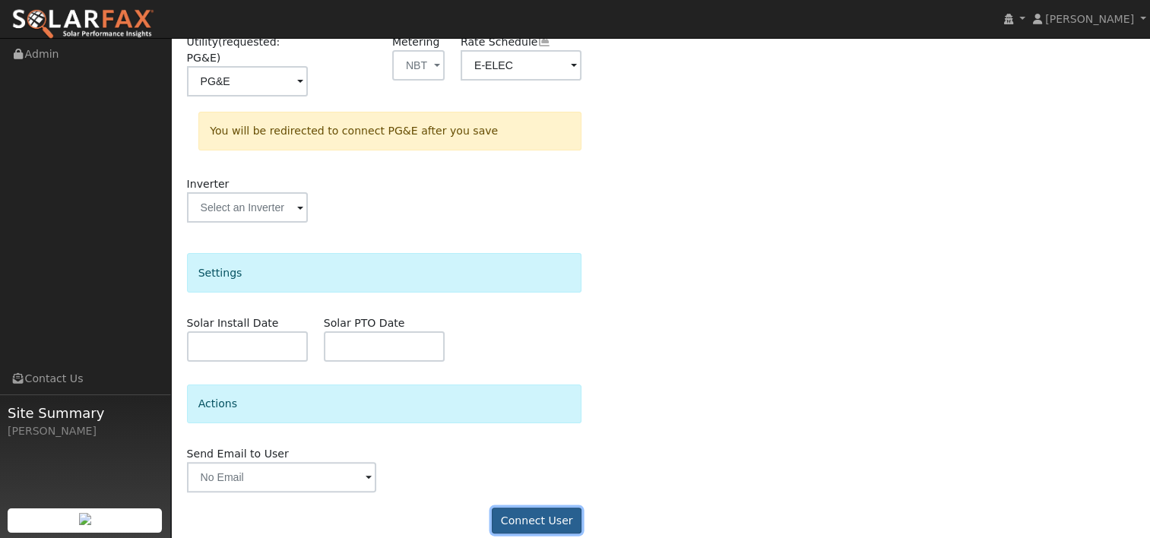
click at [532, 508] on button "Connect User" at bounding box center [537, 521] width 90 height 26
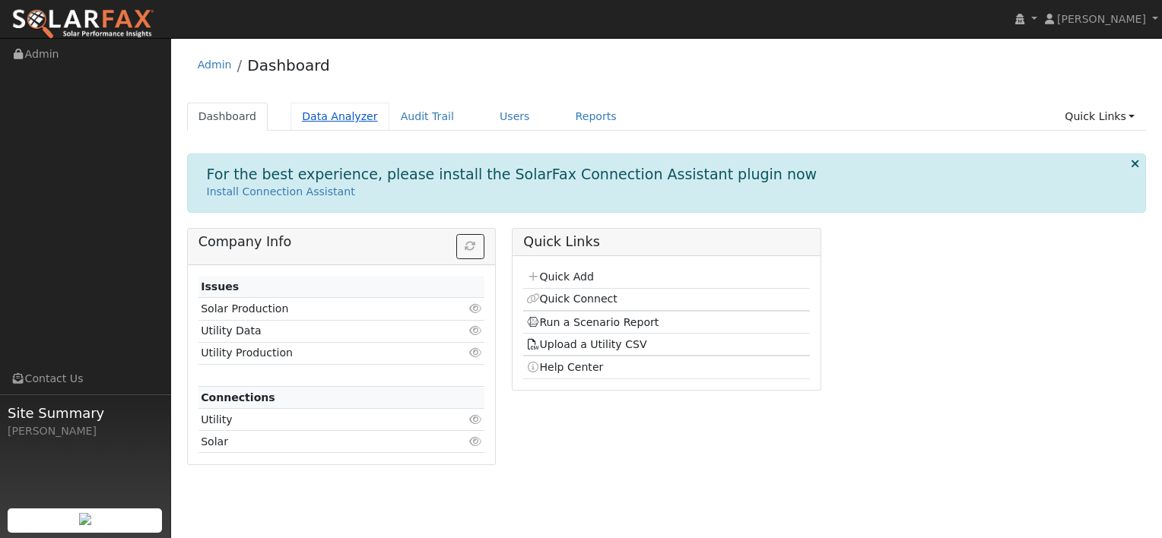
click at [324, 121] on link "Data Analyzer" at bounding box center [339, 117] width 99 height 28
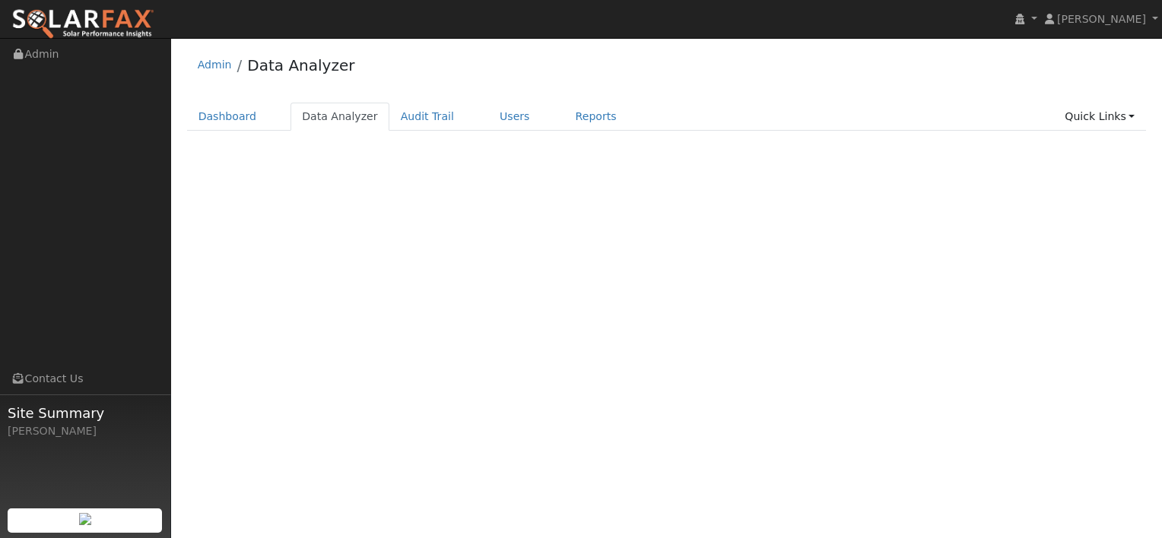
select select "7"
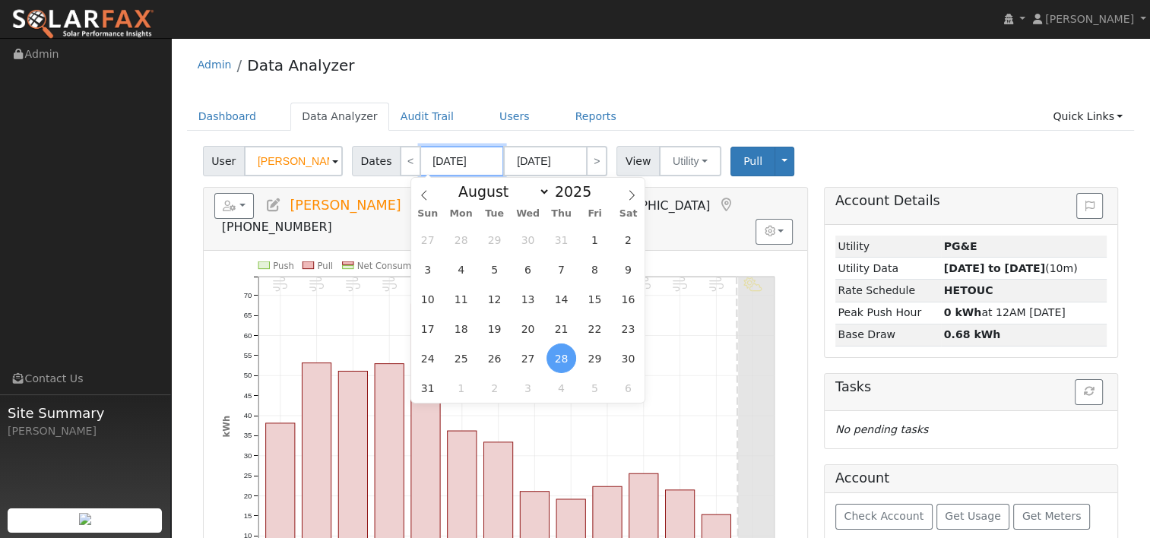
click at [461, 159] on input "[DATE]" at bounding box center [462, 161] width 84 height 30
click at [595, 196] on span at bounding box center [600, 196] width 11 height 8
type input "2024"
click at [635, 200] on icon at bounding box center [631, 195] width 11 height 11
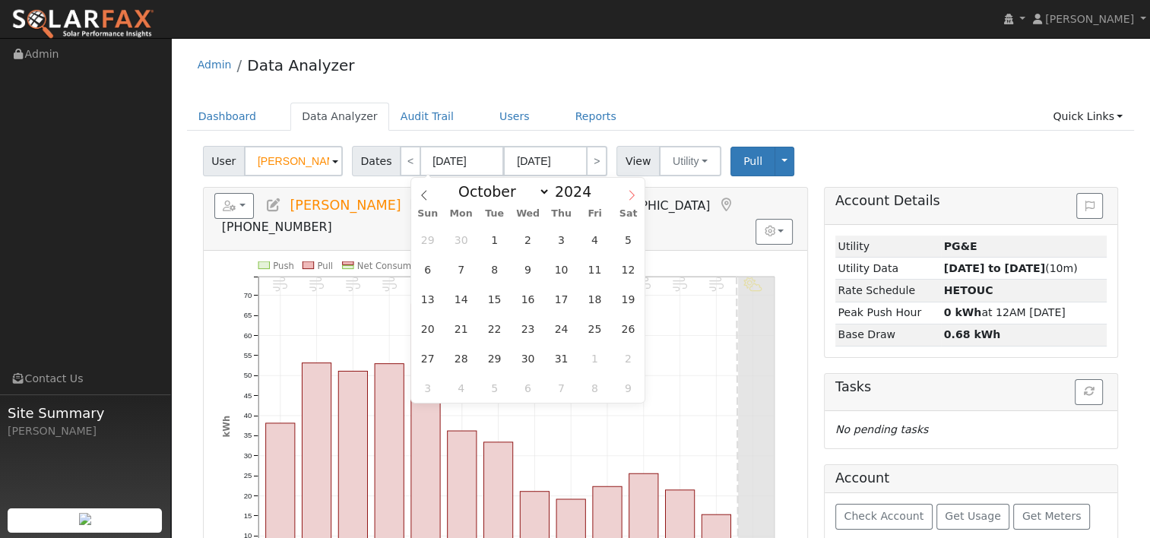
click at [635, 200] on icon at bounding box center [631, 195] width 11 height 11
select select "11"
drag, startPoint x: 565, startPoint y: 237, endPoint x: 531, endPoint y: 237, distance: 34.2
click at [531, 237] on div "1 2 3 4 5 6 7 8 9 10 11 12 13 14 15 16 17 18 19 20 21 22 23 24 25 26 27 28 29 3…" at bounding box center [528, 314] width 234 height 178
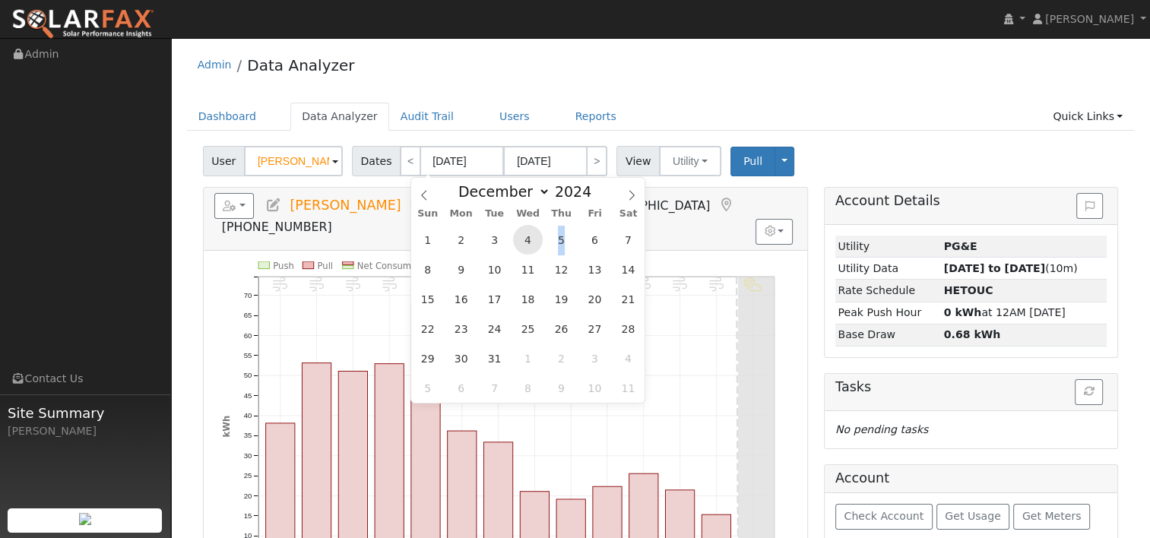
click at [531, 237] on span "4" at bounding box center [528, 240] width 30 height 30
type input "[DATE]"
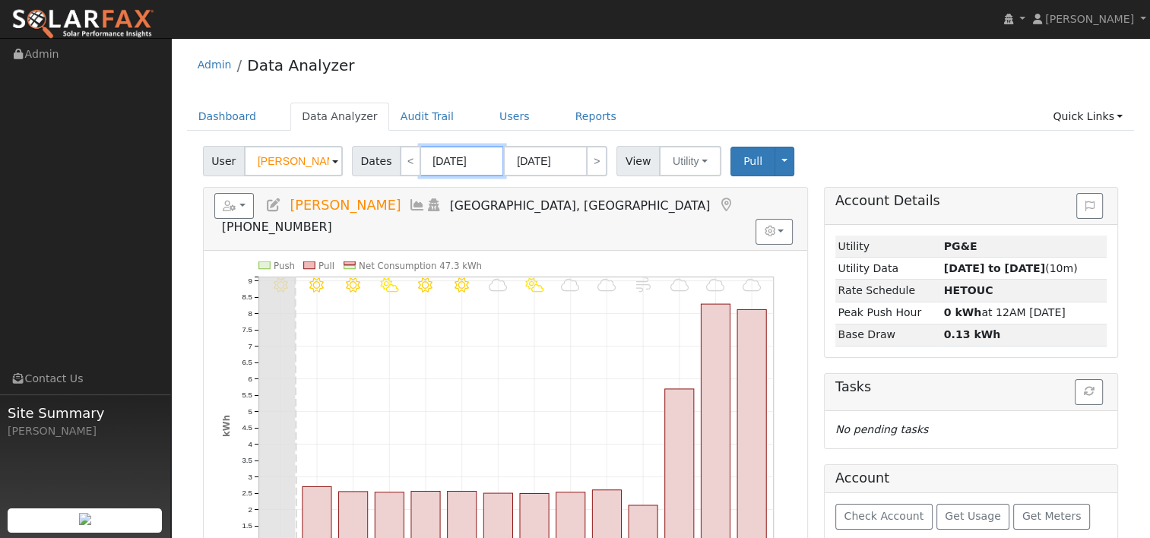
click at [463, 160] on input "[DATE]" at bounding box center [462, 161] width 84 height 30
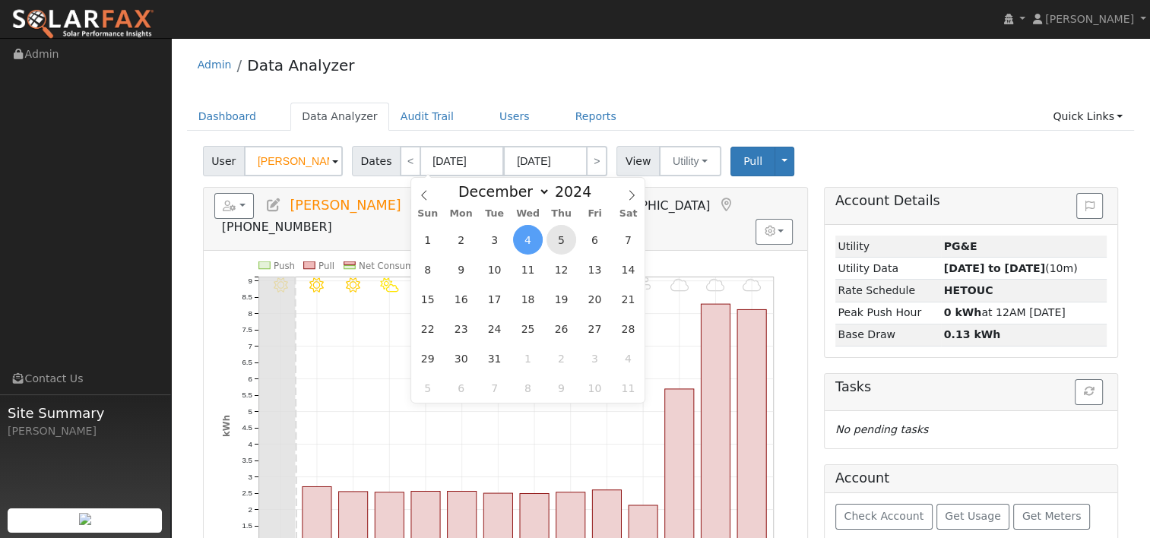
click at [557, 230] on span "5" at bounding box center [562, 240] width 30 height 30
type input "[DATE]"
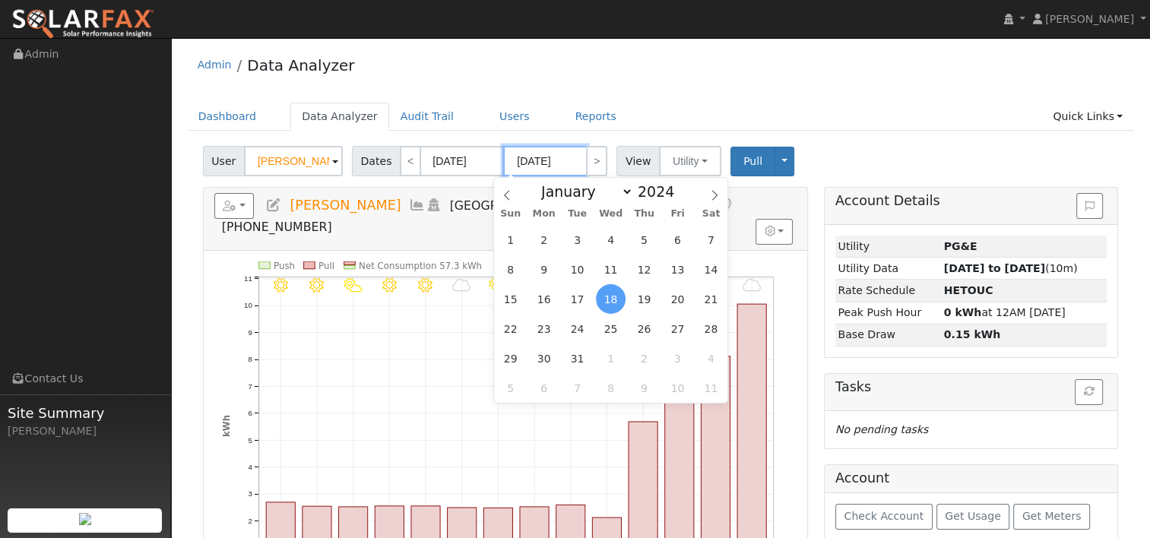
click at [554, 164] on input "[DATE]" at bounding box center [545, 161] width 84 height 30
click at [677, 189] on span at bounding box center [682, 187] width 11 height 8
type input "2025"
click at [504, 189] on span at bounding box center [507, 191] width 26 height 26
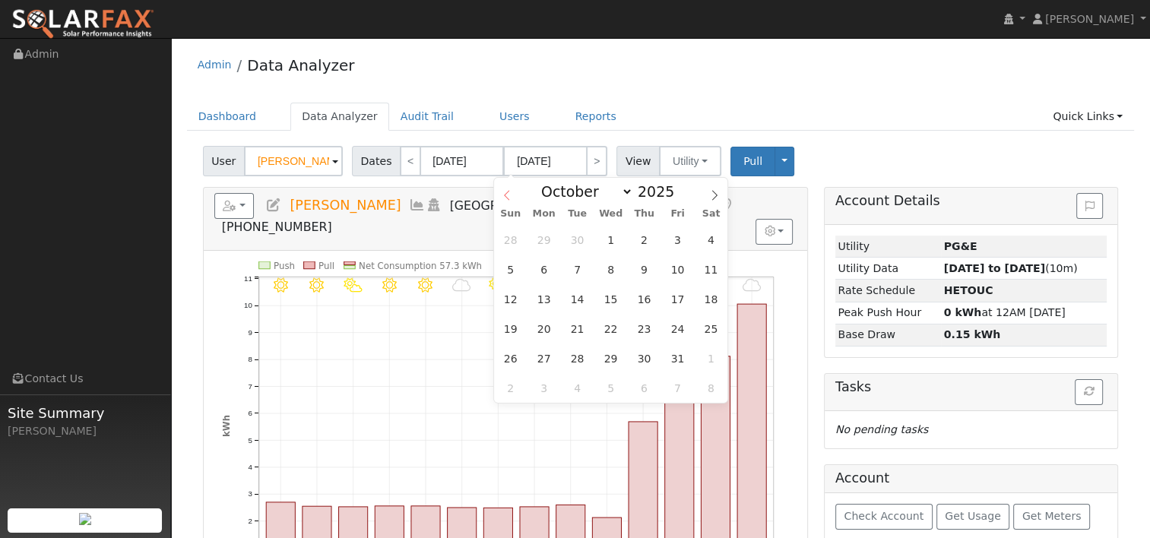
click at [504, 189] on span at bounding box center [507, 191] width 26 height 26
select select "8"
click at [578, 265] on span "9" at bounding box center [578, 270] width 30 height 30
type input "[DATE]"
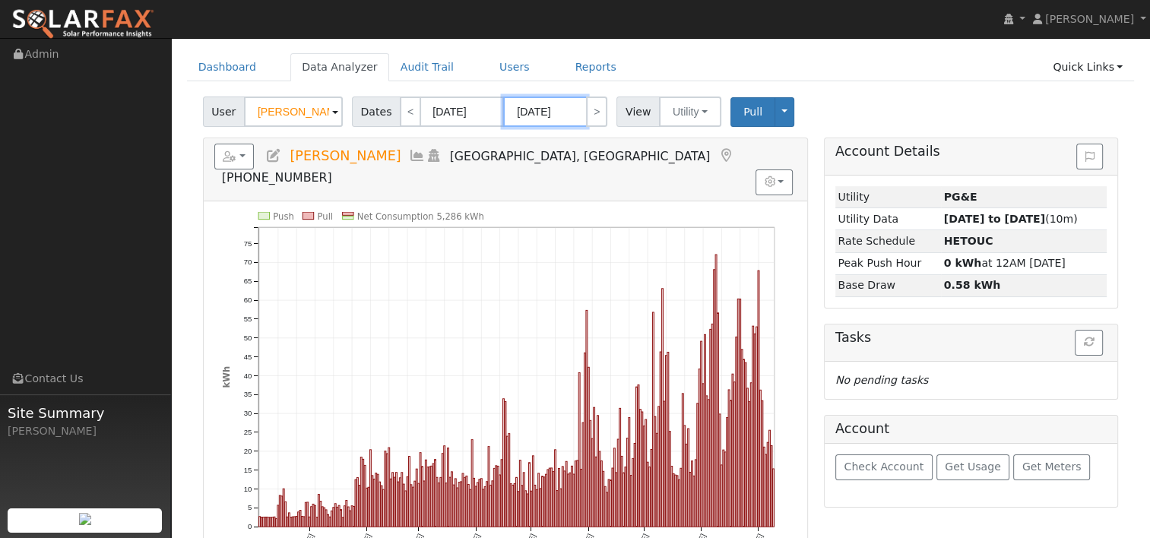
scroll to position [76, 0]
